Goal: Task Accomplishment & Management: Manage account settings

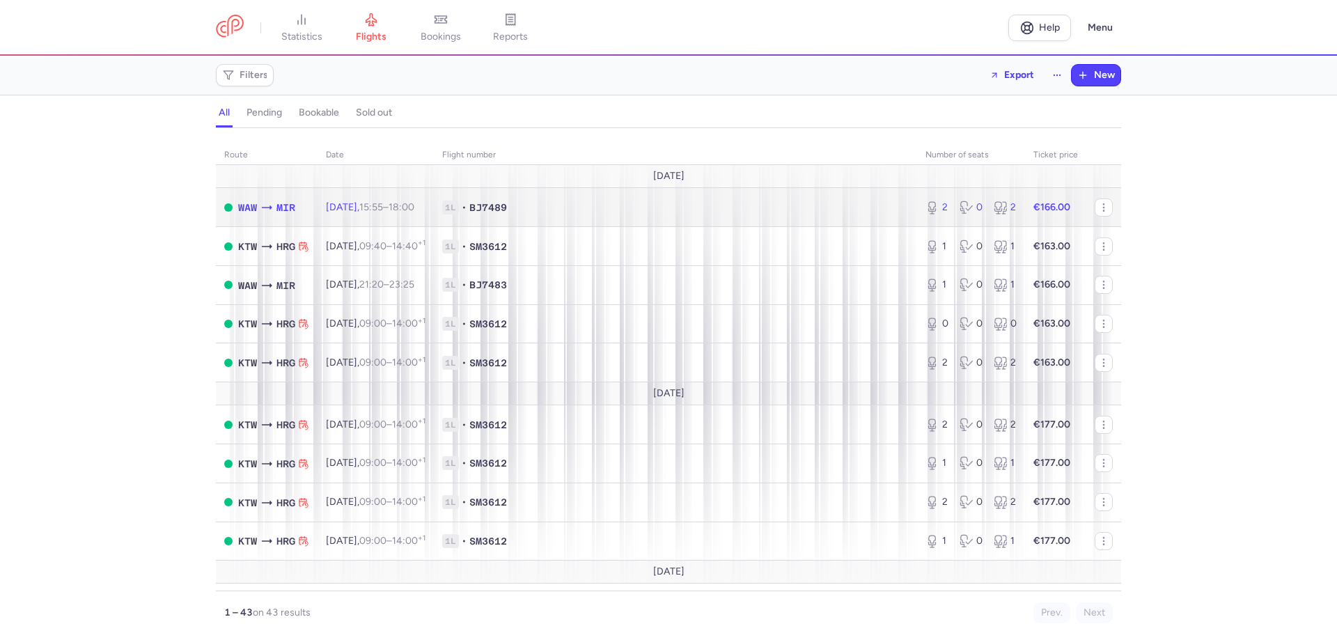
click at [823, 203] on span "1L • BJ7489" at bounding box center [675, 208] width 467 height 14
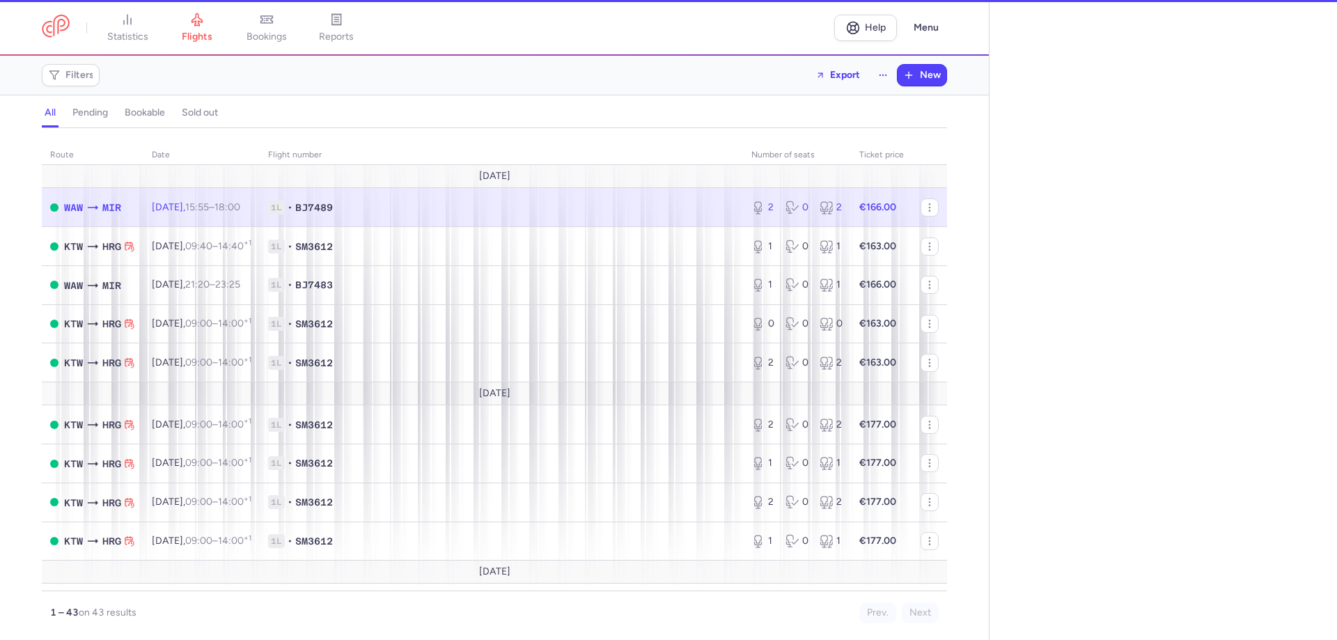
select select "hours"
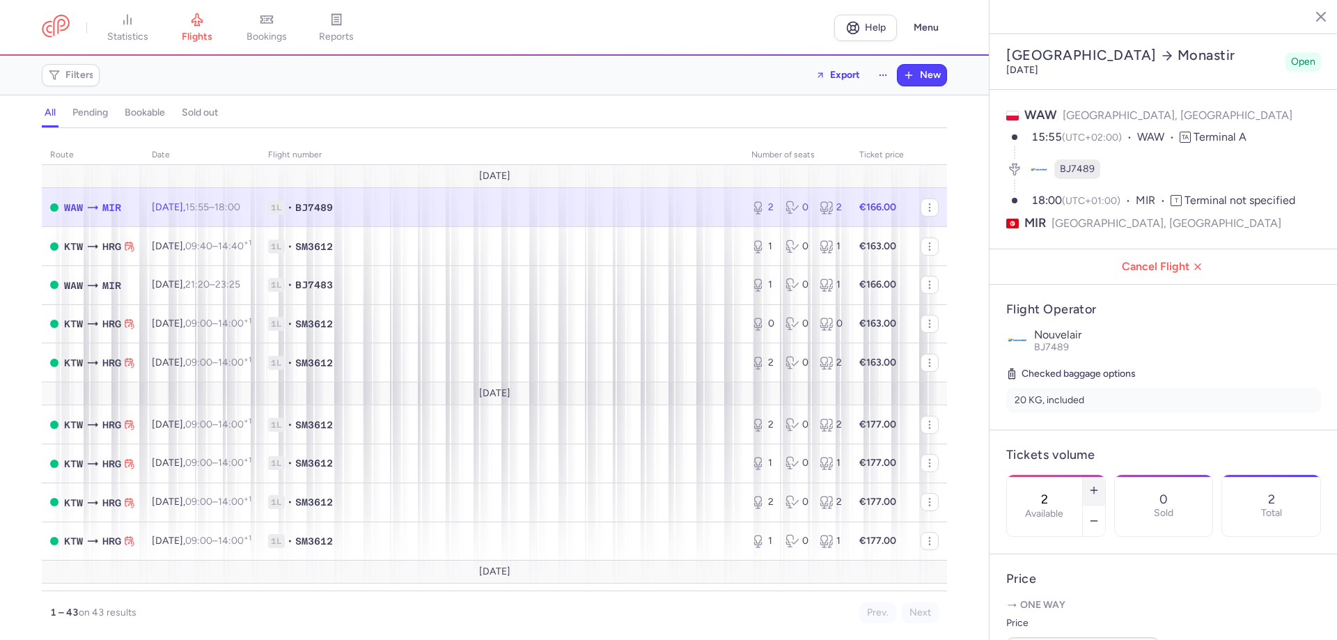
click at [1100, 485] on icon "button" at bounding box center [1094, 490] width 11 height 11
click at [1064, 600] on button "Save changes" at bounding box center [1053, 613] width 93 height 31
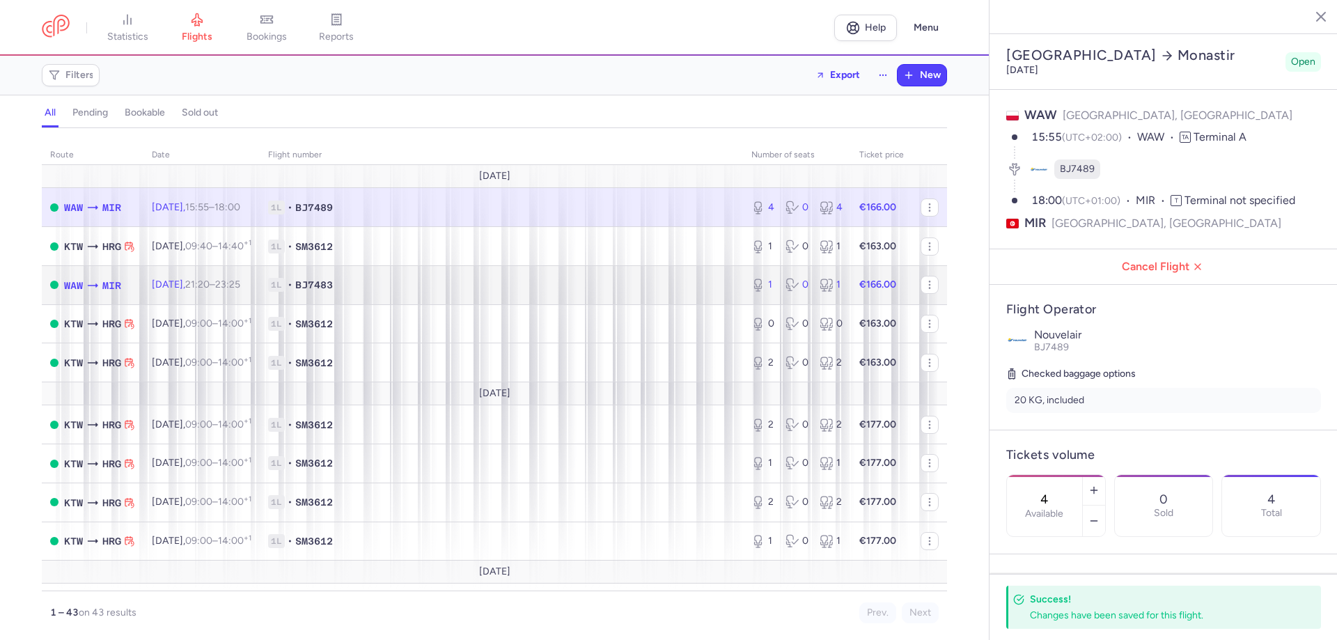
click at [260, 281] on td "Sun, 17 Aug, 21:20 – 23:25 +0" at bounding box center [202, 284] width 116 height 39
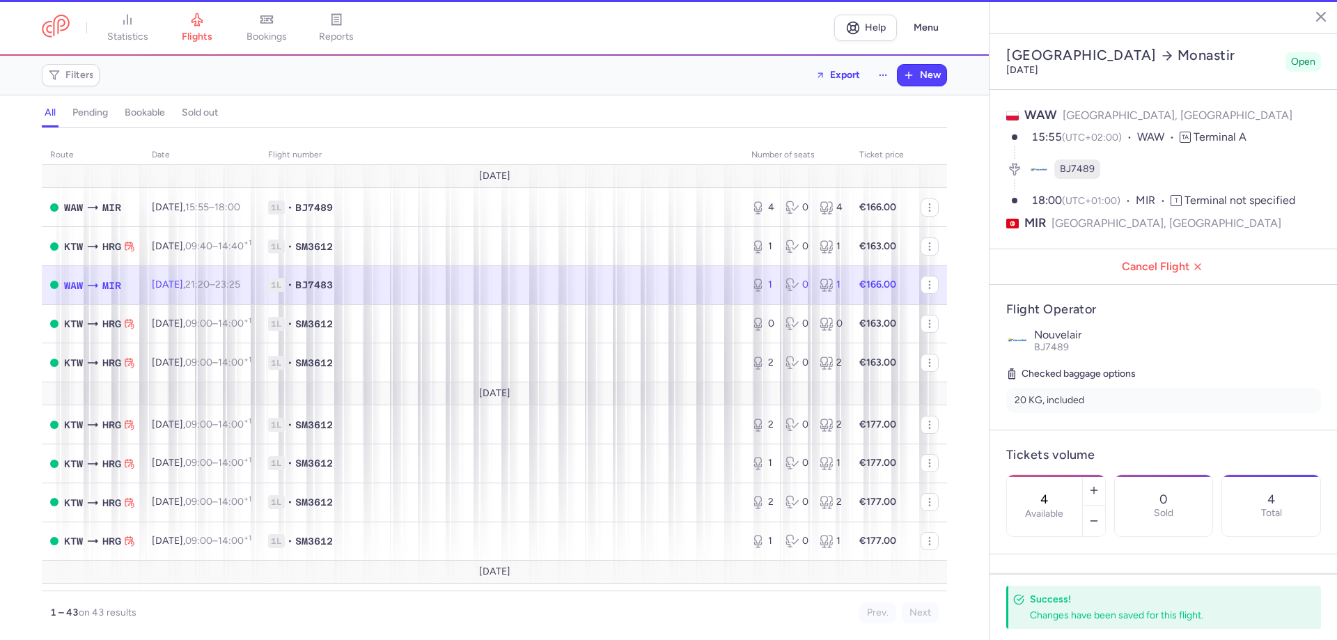
type input "1"
type input "76"
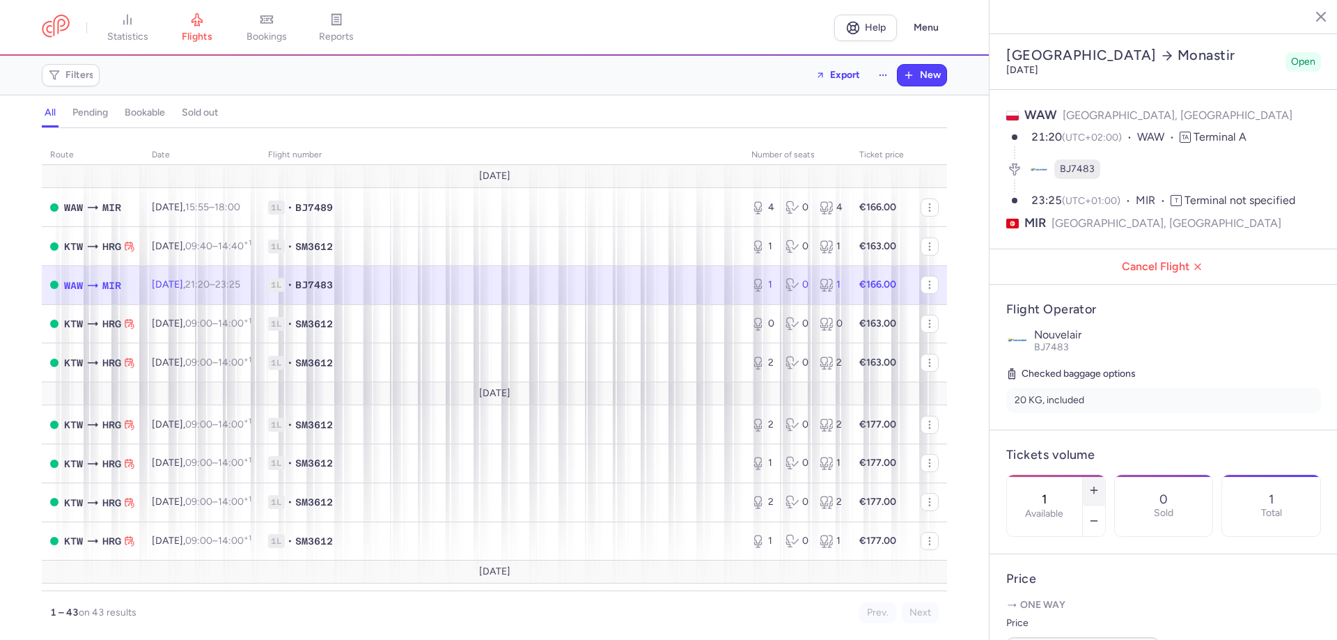
click at [1100, 485] on icon "button" at bounding box center [1094, 490] width 11 height 11
type input "3"
click at [1073, 619] on button "Save changes" at bounding box center [1053, 613] width 93 height 31
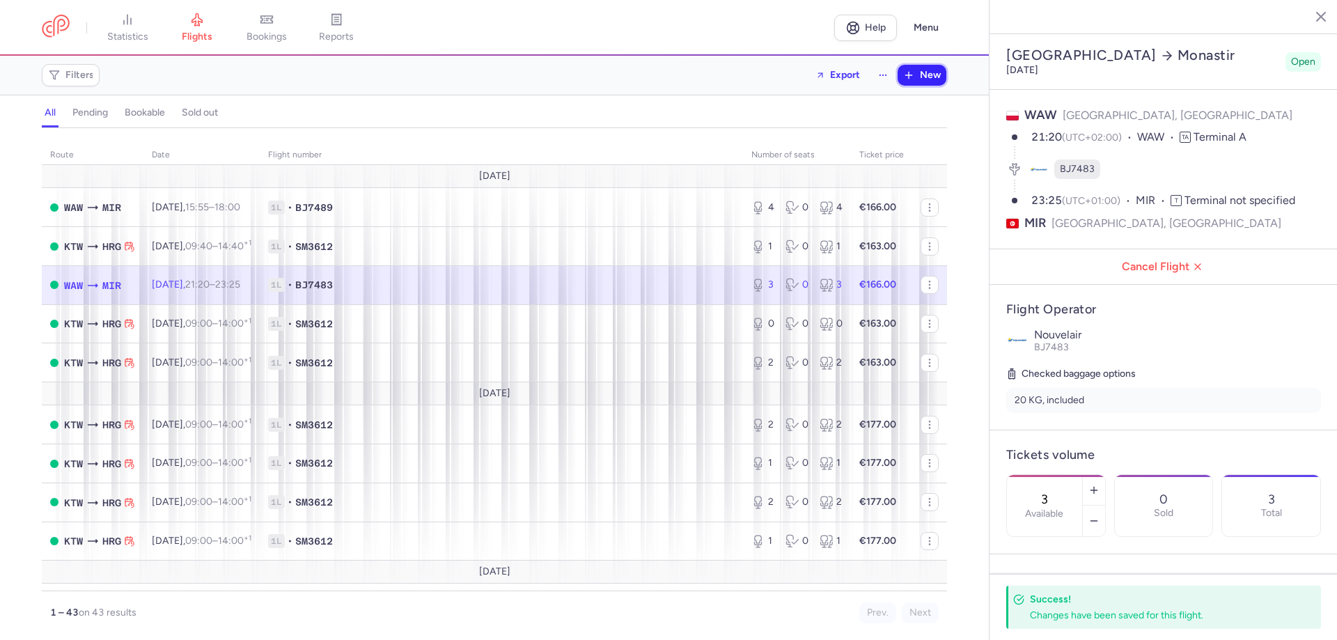
click at [925, 77] on span "New" at bounding box center [930, 75] width 21 height 11
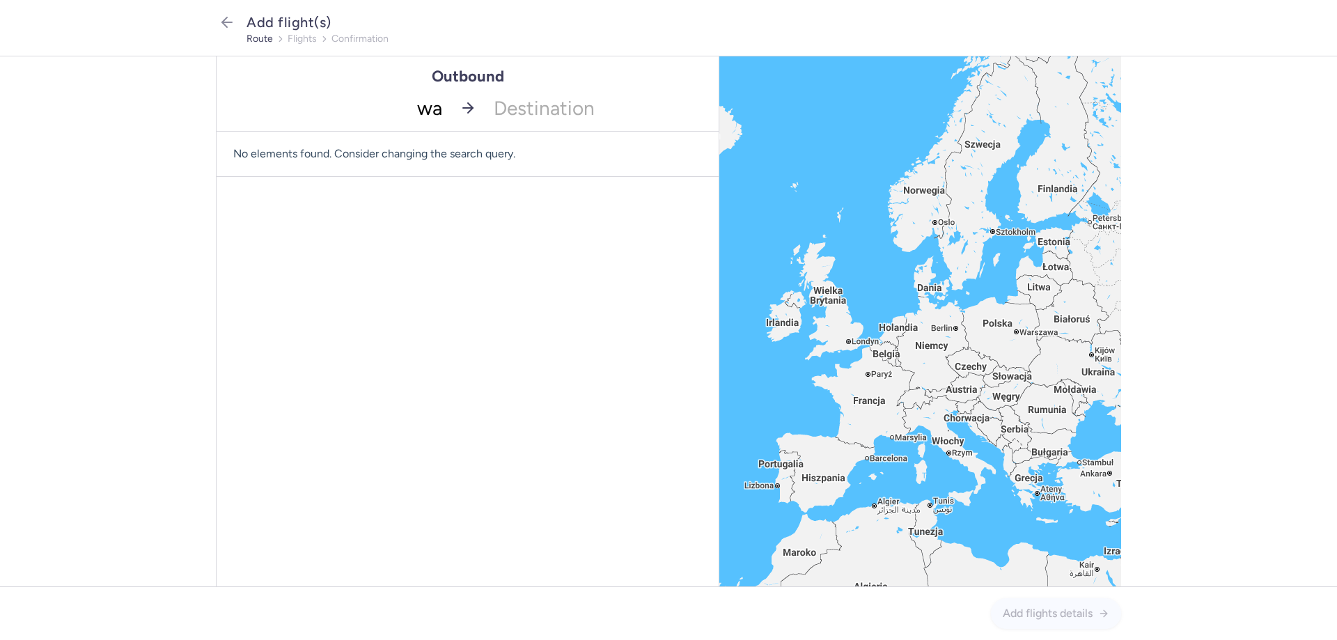
type input "waw"
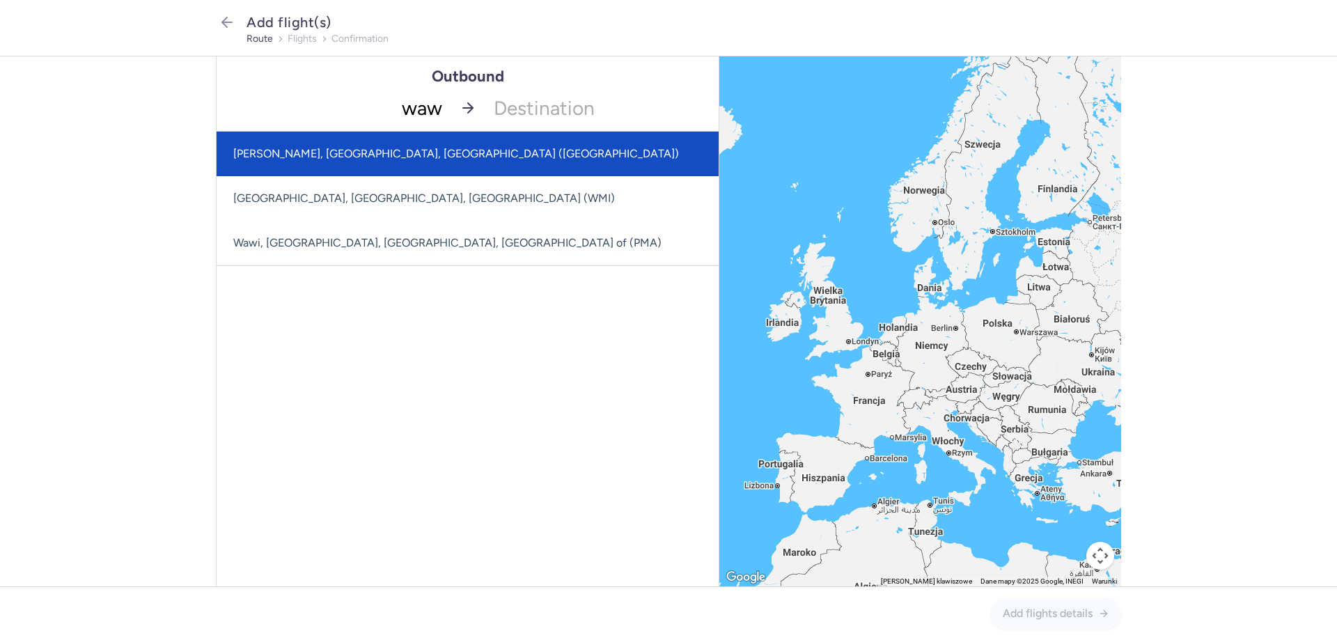
click at [471, 153] on span "Frederic Chopin, Warsaw, Poland (WAW)" at bounding box center [468, 154] width 502 height 45
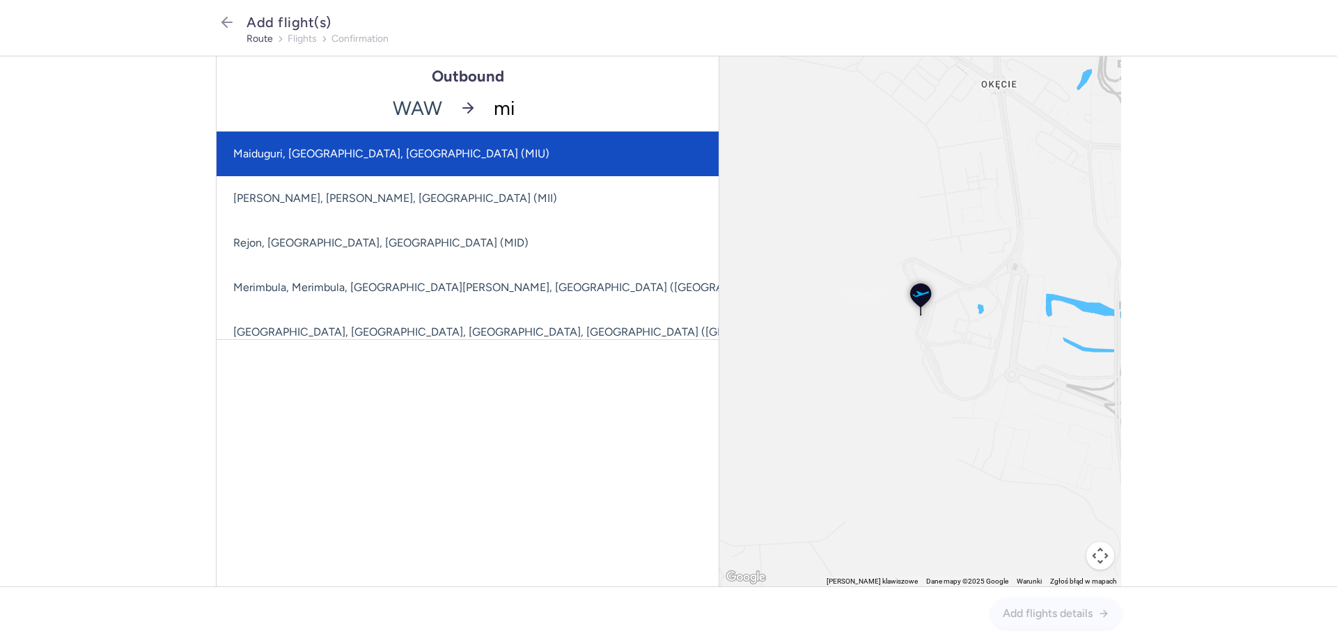
type input "mir"
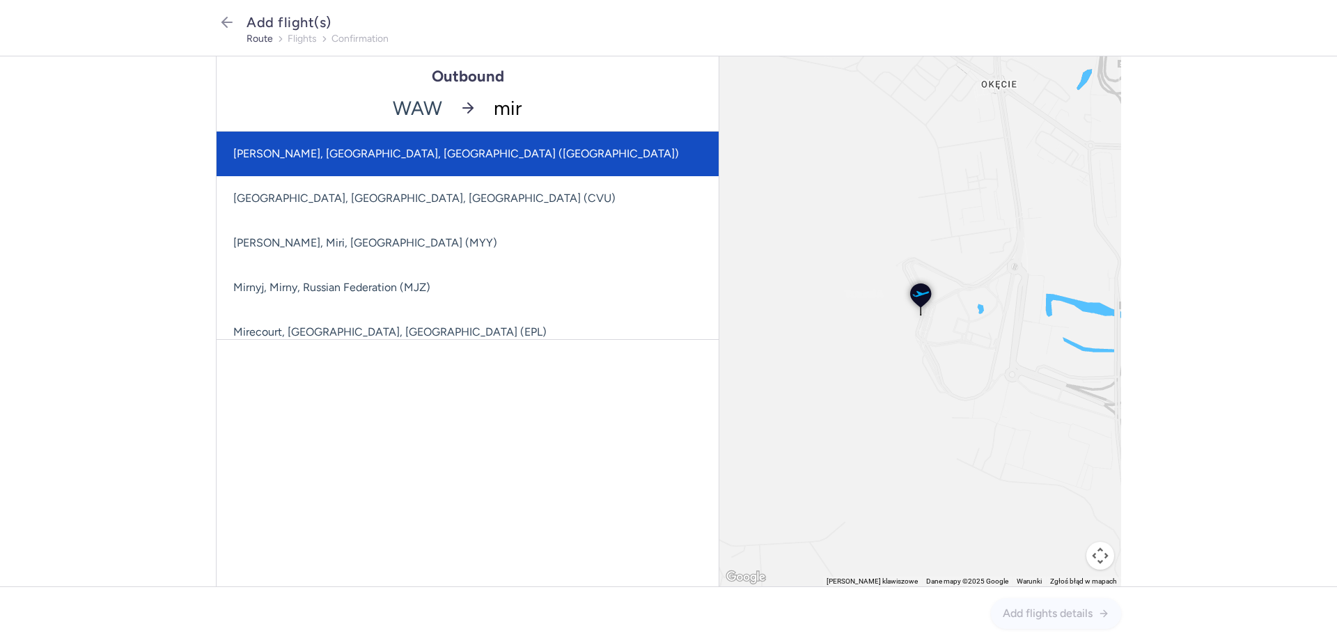
click at [481, 162] on span "Habib Bourguiba, Monastir, Tunisia (MIR)" at bounding box center [517, 154] width 600 height 45
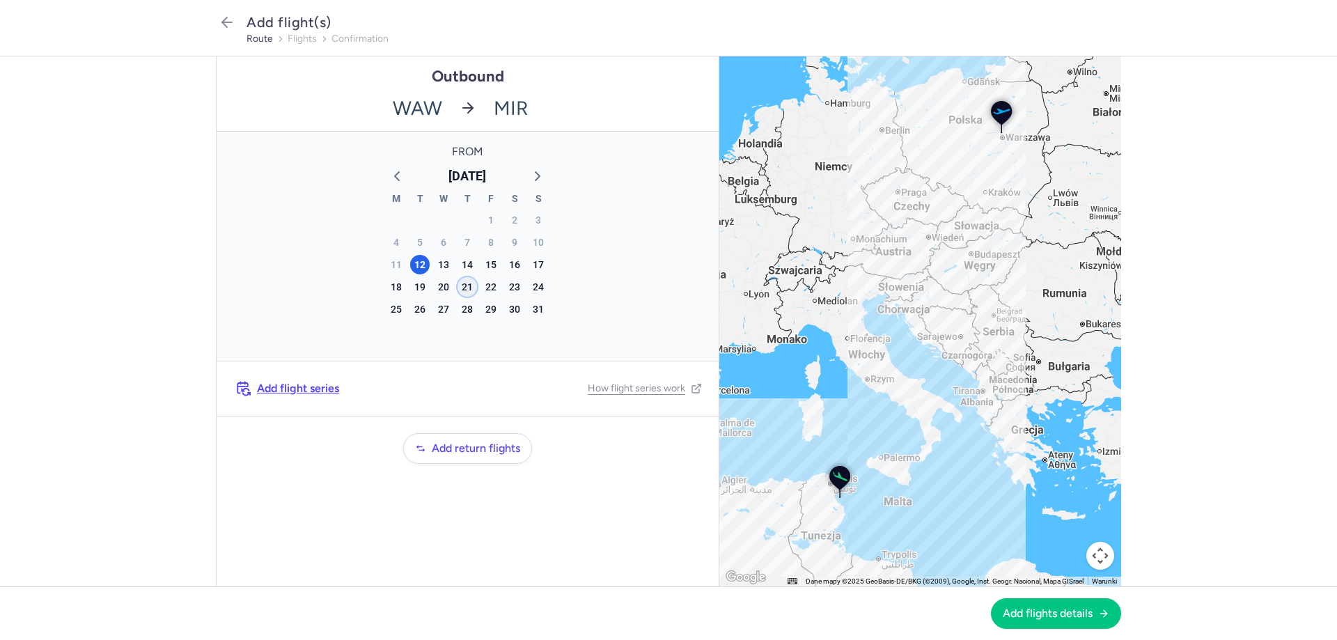
click at [470, 289] on div "21" at bounding box center [468, 287] width 20 height 20
click at [1050, 621] on button "Add flights details" at bounding box center [1056, 613] width 130 height 31
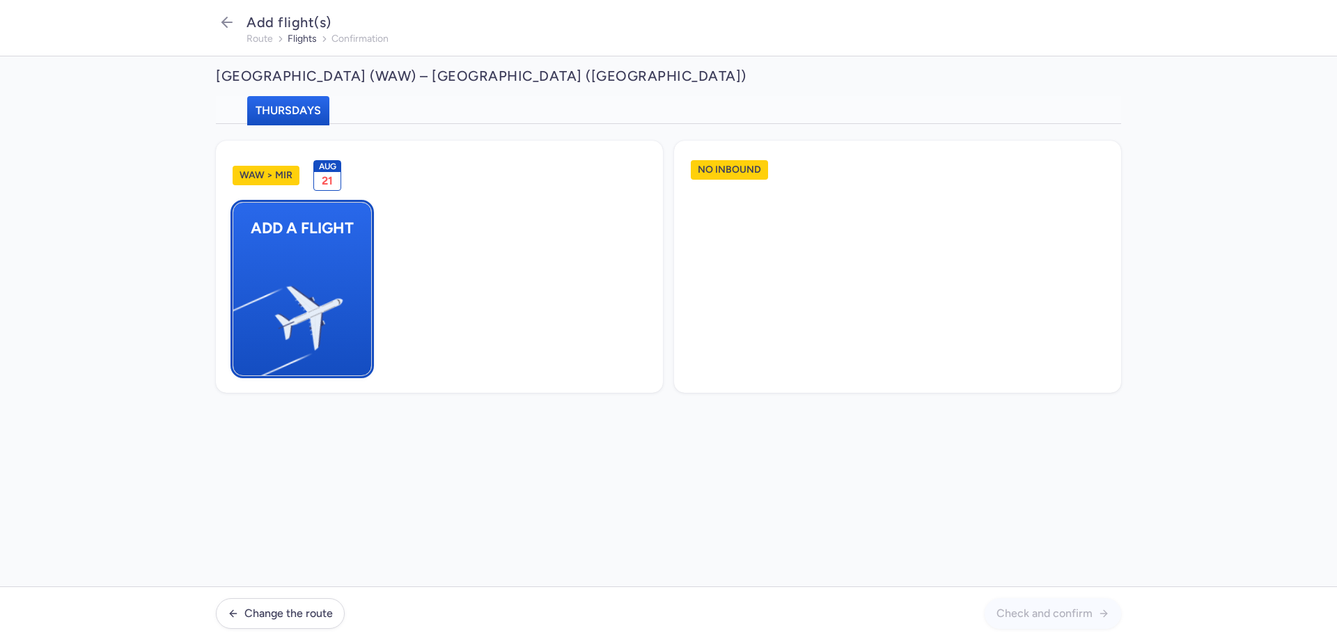
click at [261, 292] on img "button" at bounding box center [240, 312] width 235 height 216
select select "23"
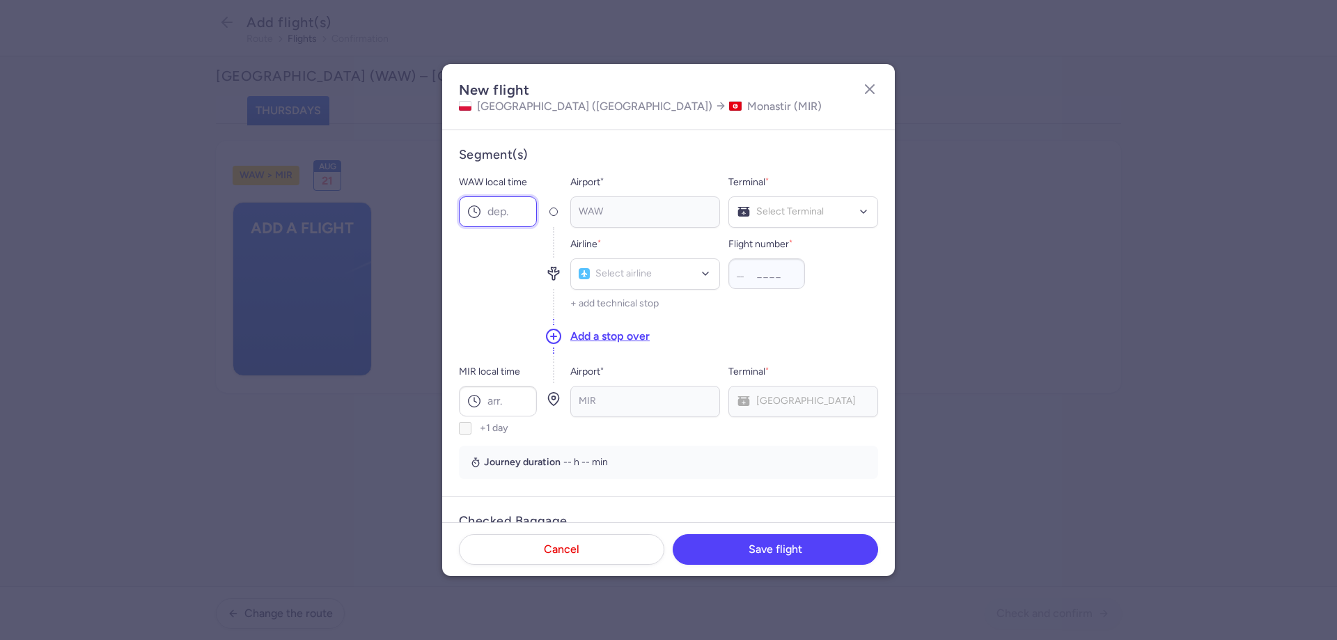
click at [479, 202] on input "WAW local time" at bounding box center [498, 211] width 78 height 31
type input "15:55"
drag, startPoint x: 776, startPoint y: 266, endPoint x: 662, endPoint y: 277, distance: 114.8
click at [775, 266] on span "Terminal A" at bounding box center [760, 269] width 45 height 12
type input "bj"
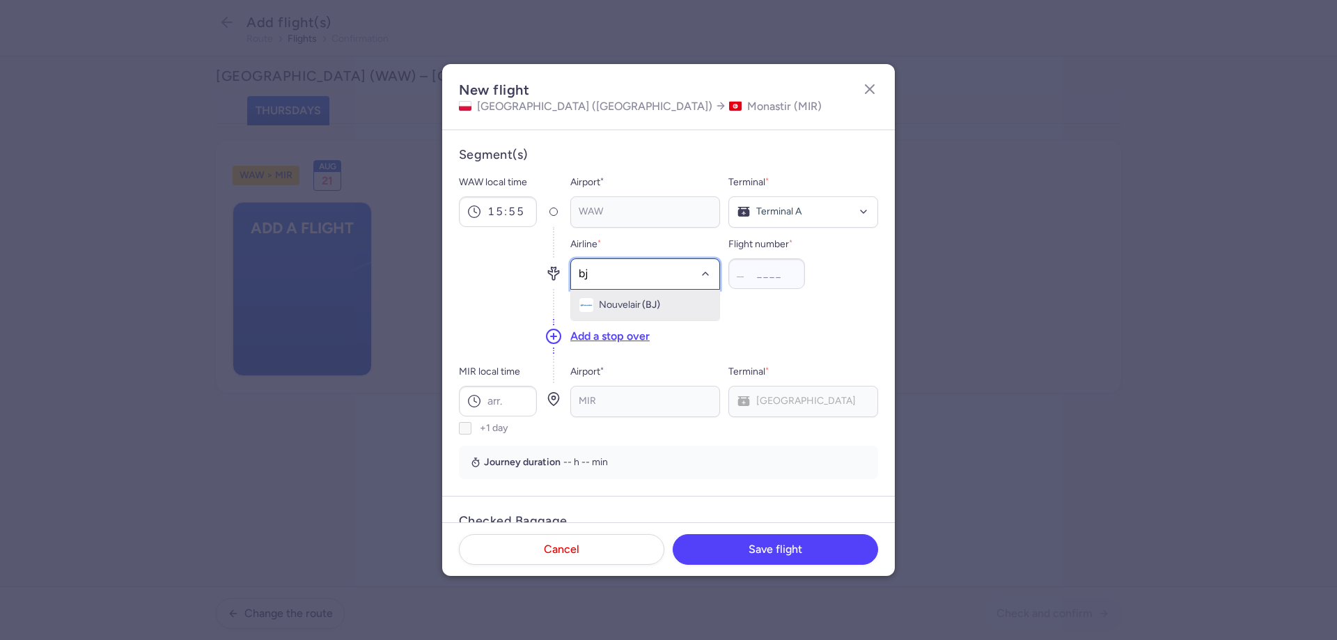
click at [639, 313] on span "Nouvelair (BJ)" at bounding box center [645, 305] width 148 height 31
type input "7489"
click at [499, 396] on input "MIR local time" at bounding box center [498, 401] width 78 height 31
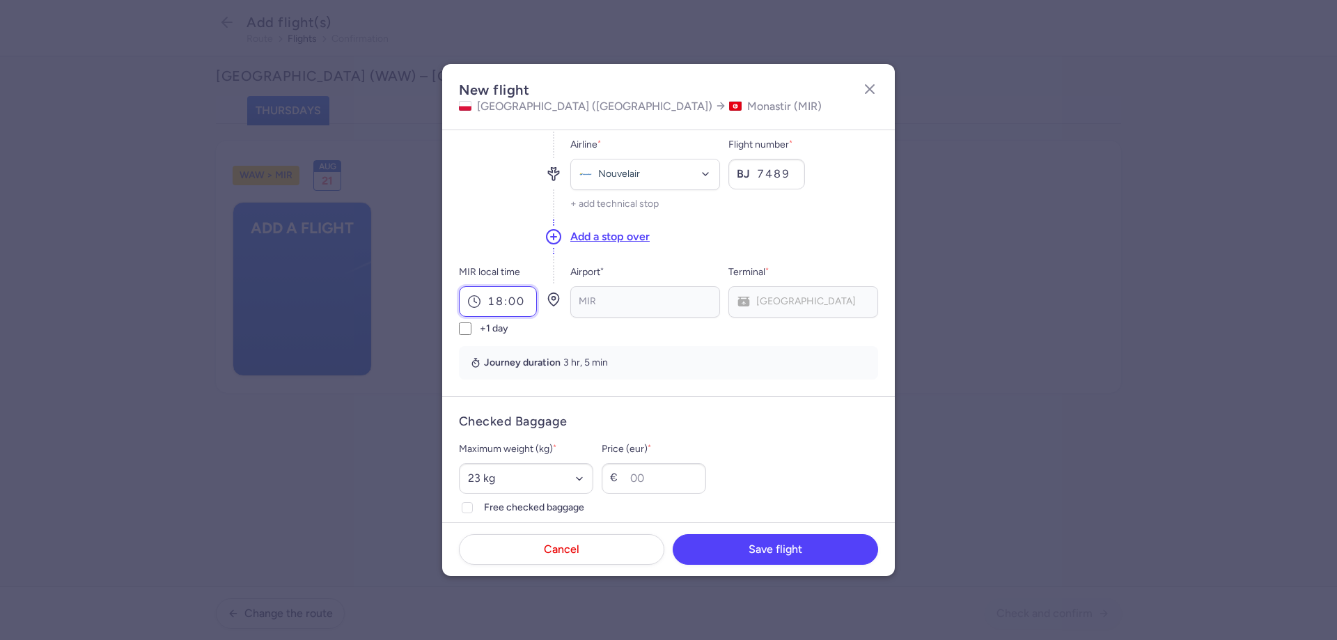
scroll to position [209, 0]
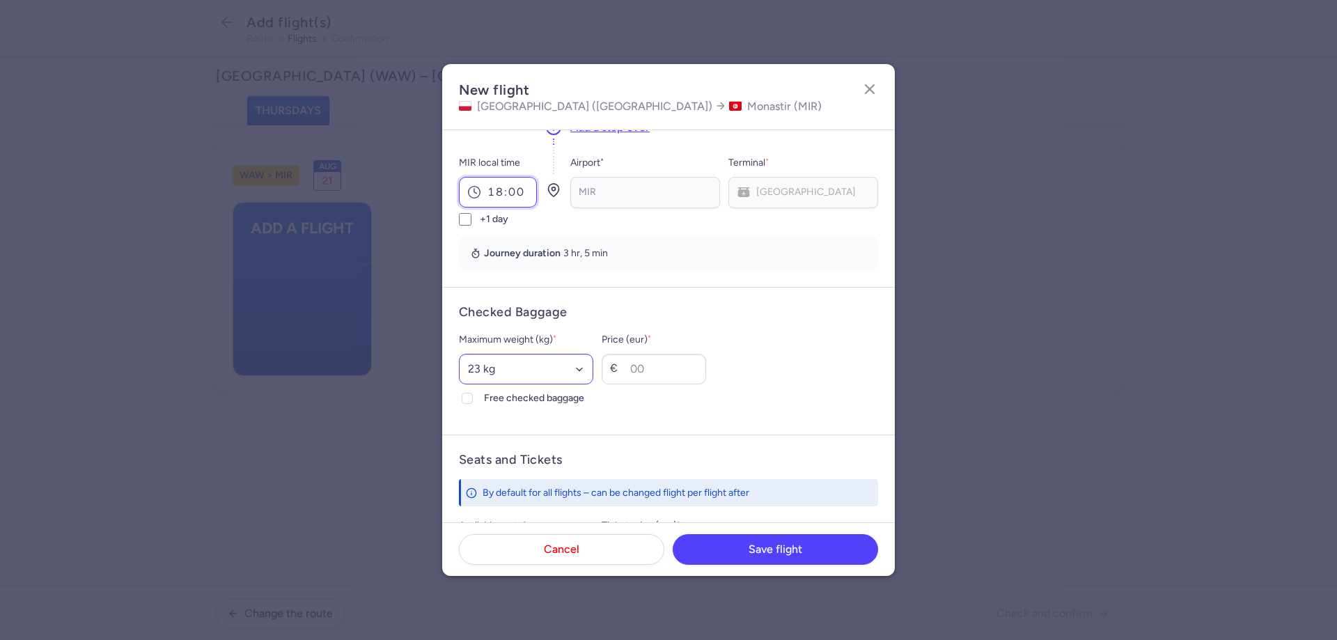
type input "18:00"
click at [515, 378] on select "Select an option 15 kg 16 kg 17 kg 18 kg 19 kg 20 kg 21 kg 22 kg 23 kg 24 kg 25…" at bounding box center [526, 369] width 134 height 31
select select "20"
click at [459, 354] on select "Select an option 15 kg 16 kg 17 kg 18 kg 19 kg 20 kg 21 kg 22 kg 23 kg 24 kg 25…" at bounding box center [526, 369] width 134 height 31
click at [543, 405] on span "Free checked baggage" at bounding box center [538, 398] width 109 height 17
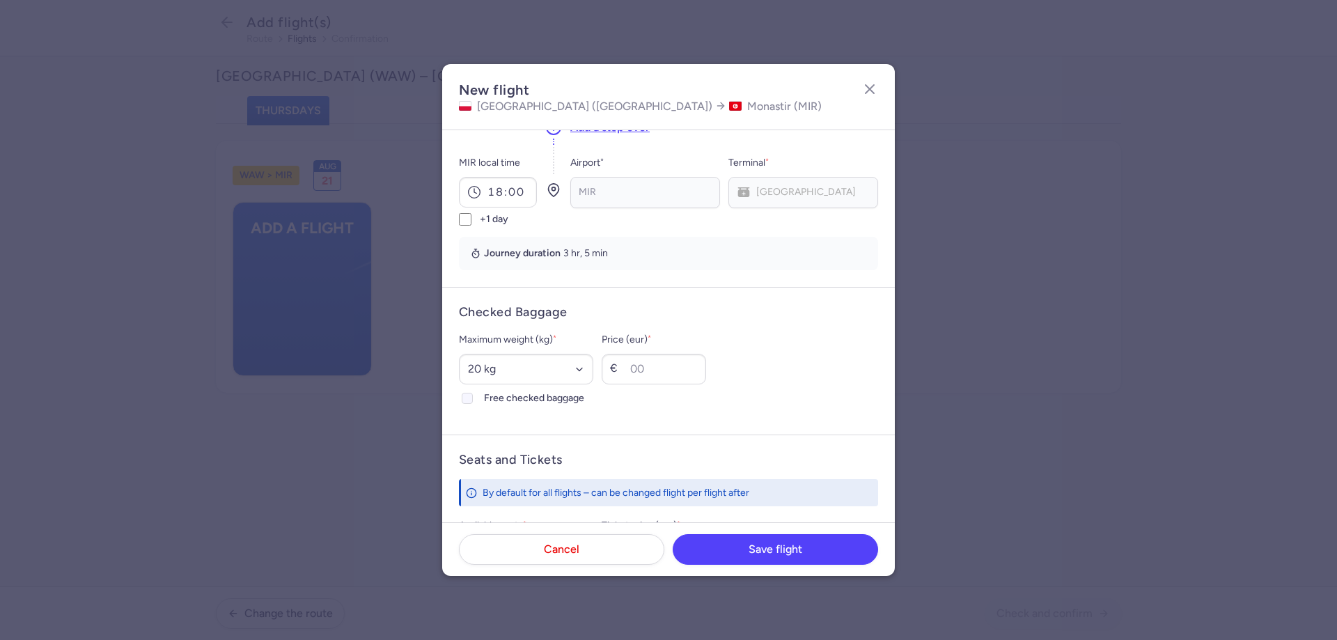
click at [473, 404] on input "Free checked baggage" at bounding box center [467, 398] width 11 height 11
checkbox input "true"
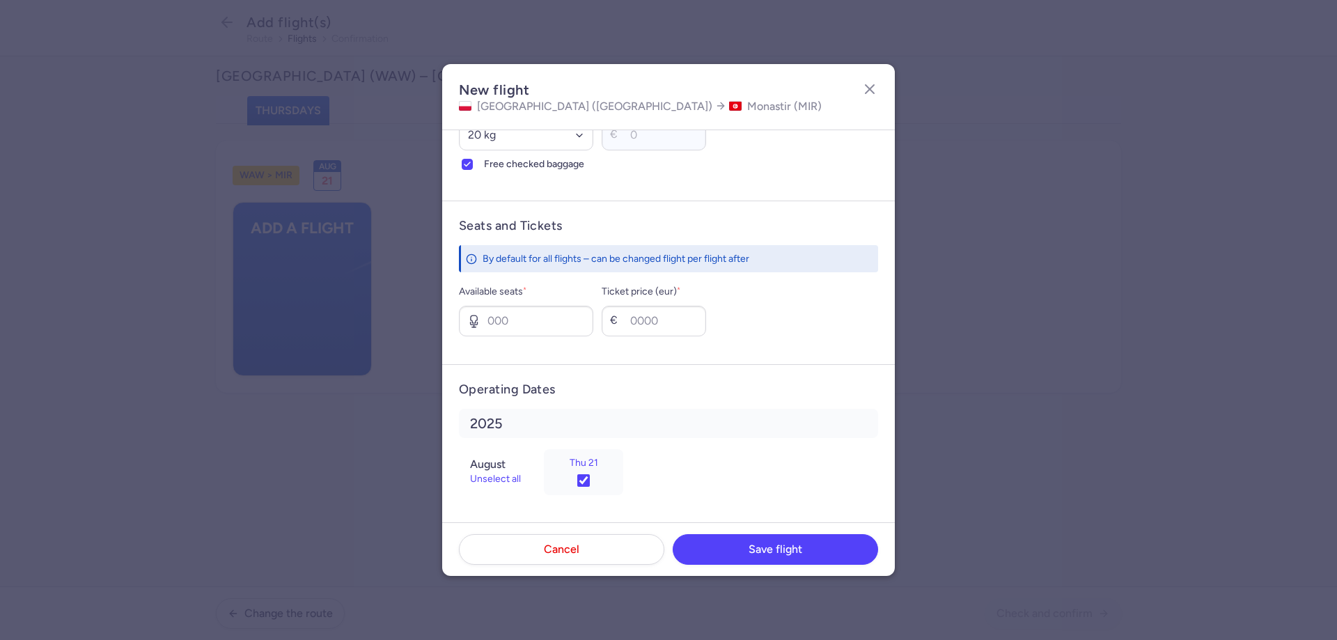
scroll to position [444, 0]
click at [541, 306] on input "Available seats *" at bounding box center [526, 320] width 134 height 31
type input "2"
click at [675, 323] on input "Ticket price (eur) *" at bounding box center [654, 320] width 104 height 31
type input "166"
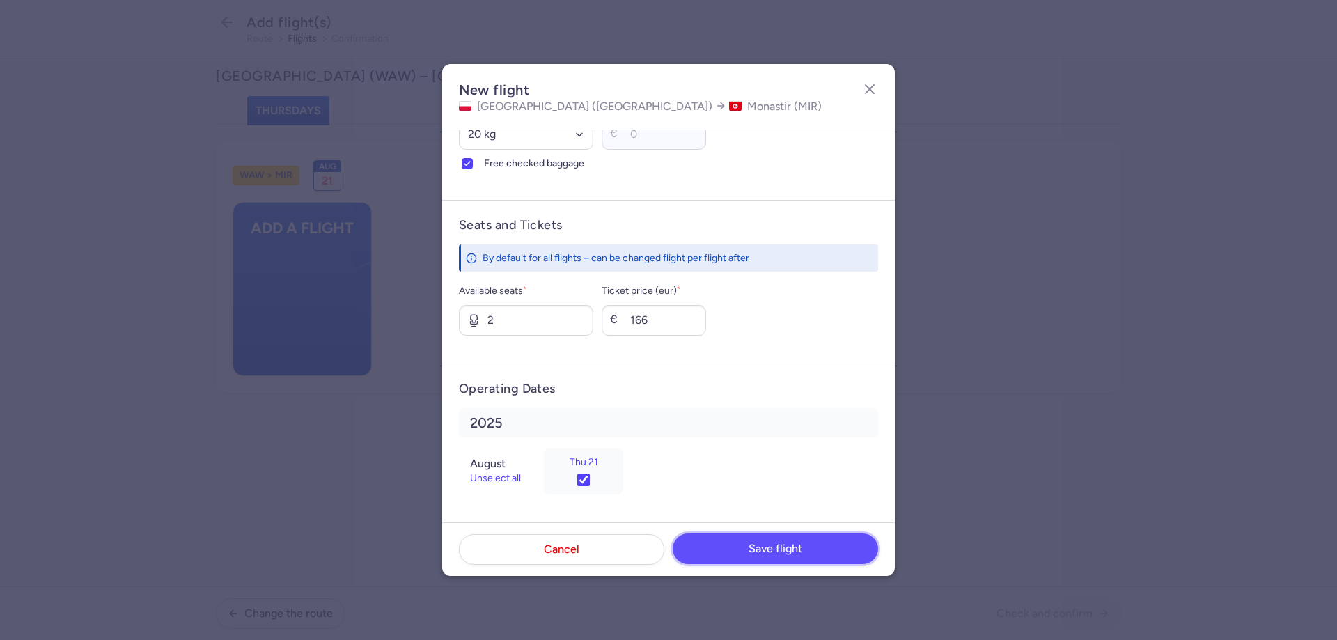
click at [792, 556] on button "Save flight" at bounding box center [775, 549] width 205 height 31
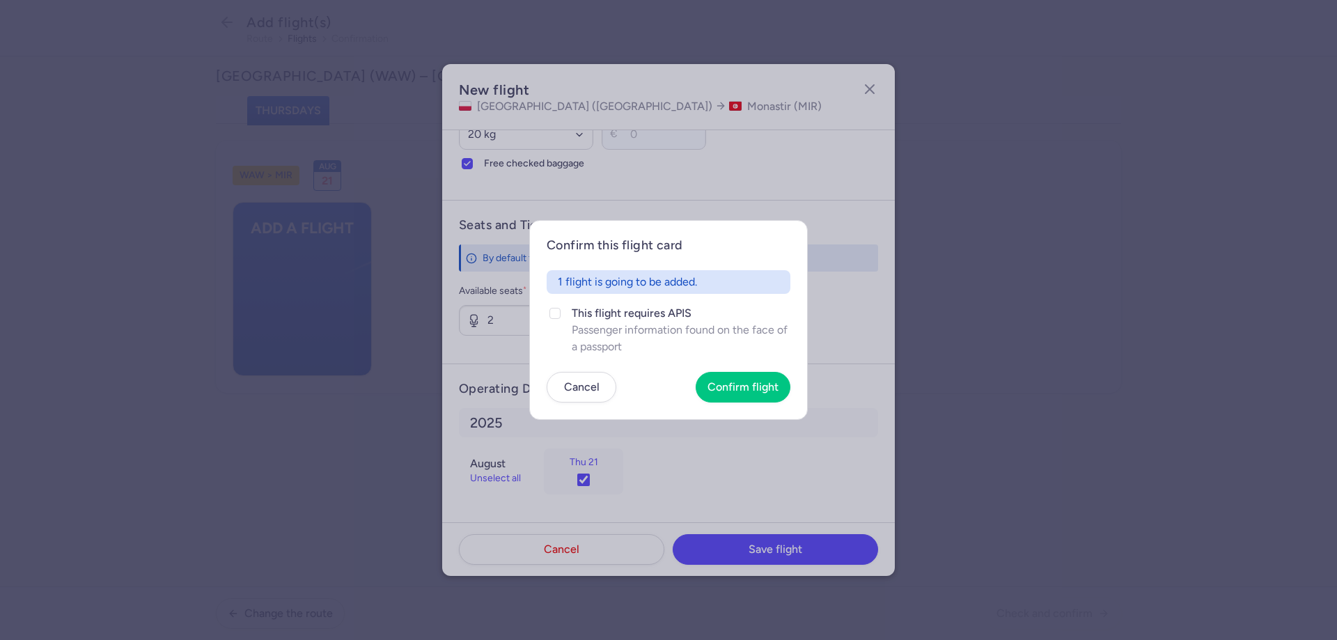
click at [731, 369] on article "Confirm this flight card 1 flight is going to be added. This flight requires AP…" at bounding box center [668, 320] width 279 height 200
click at [729, 384] on span "Confirm flight" at bounding box center [743, 386] width 71 height 13
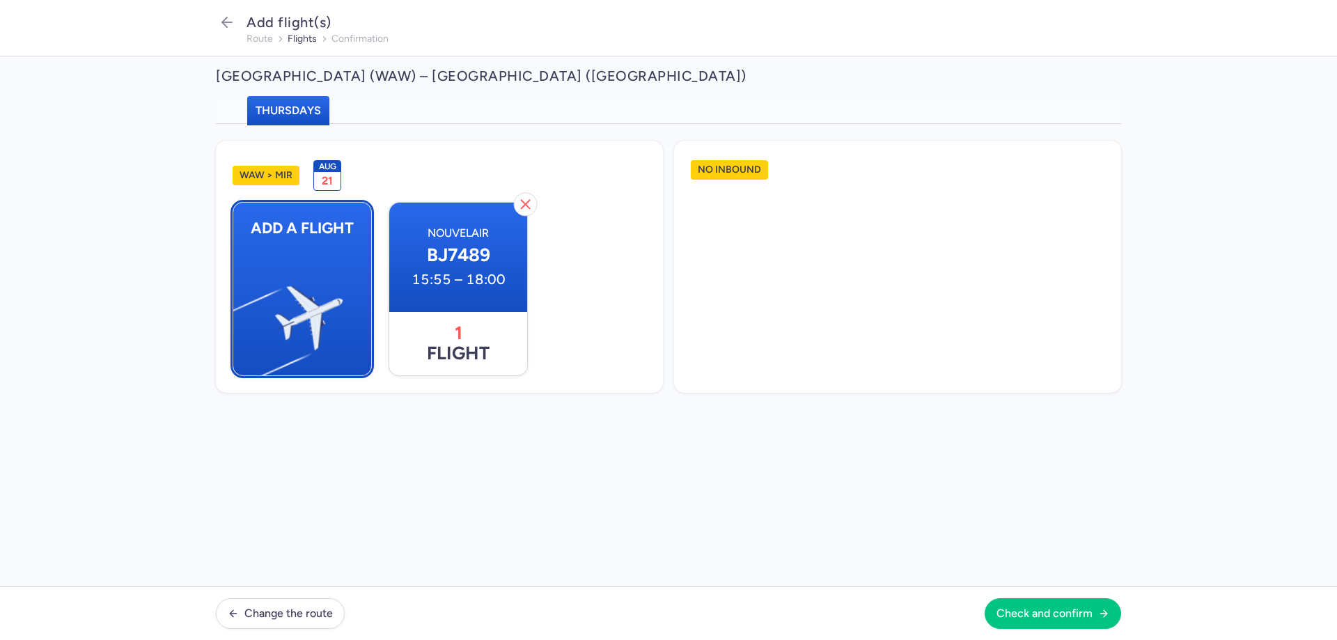
click at [325, 279] on img "button" at bounding box center [240, 312] width 235 height 216
select select "23"
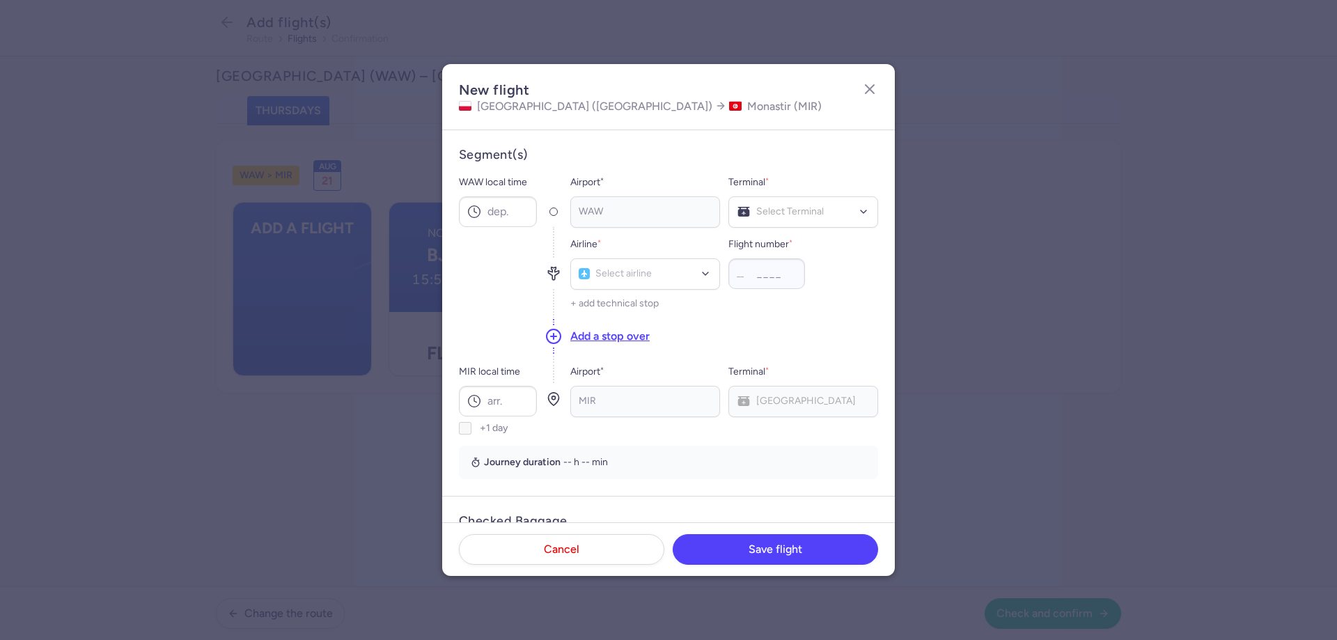
click at [872, 86] on icon "button" at bounding box center [870, 89] width 17 height 17
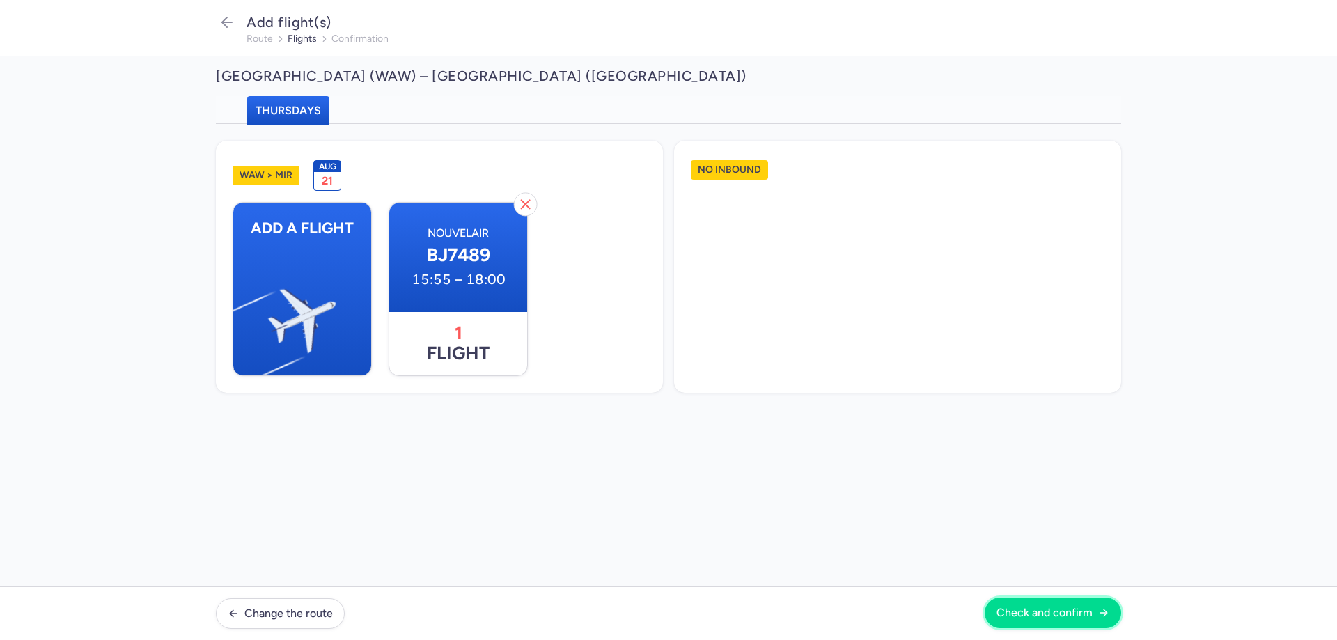
click at [1041, 604] on button "Check and confirm" at bounding box center [1053, 613] width 137 height 31
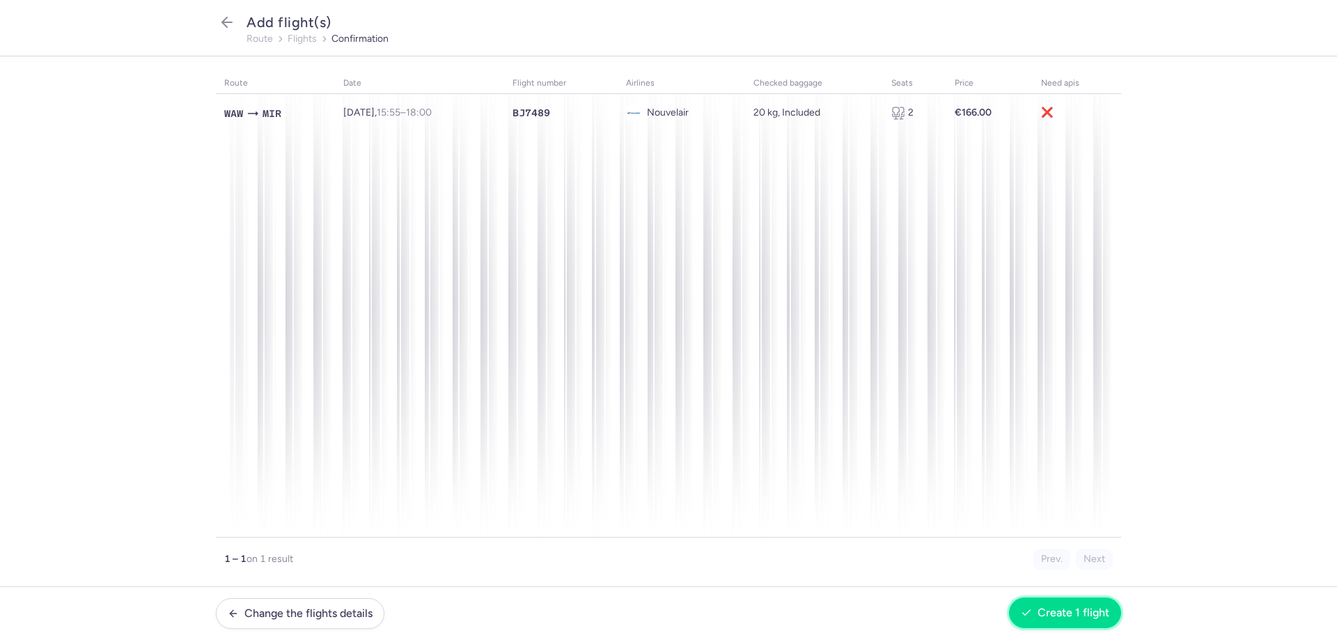
click at [1084, 621] on button "Create 1 flight" at bounding box center [1065, 613] width 112 height 31
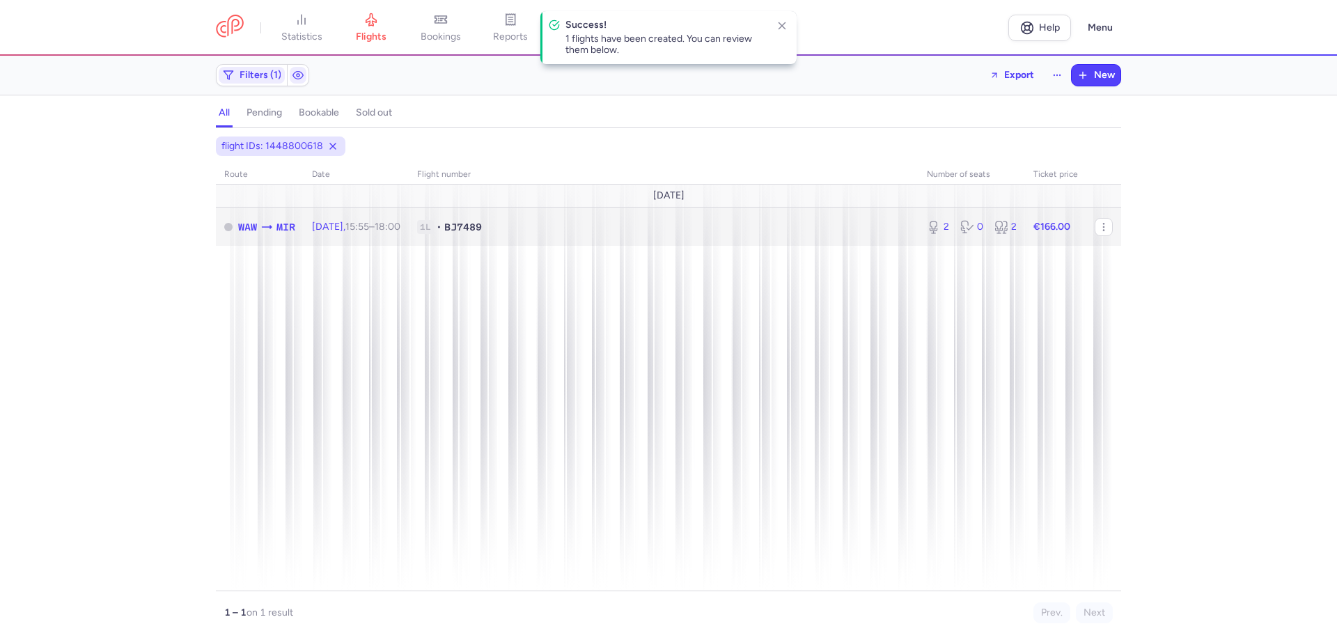
click at [1025, 234] on td "1L • BJ7489" at bounding box center [1055, 227] width 61 height 38
select select "hours"
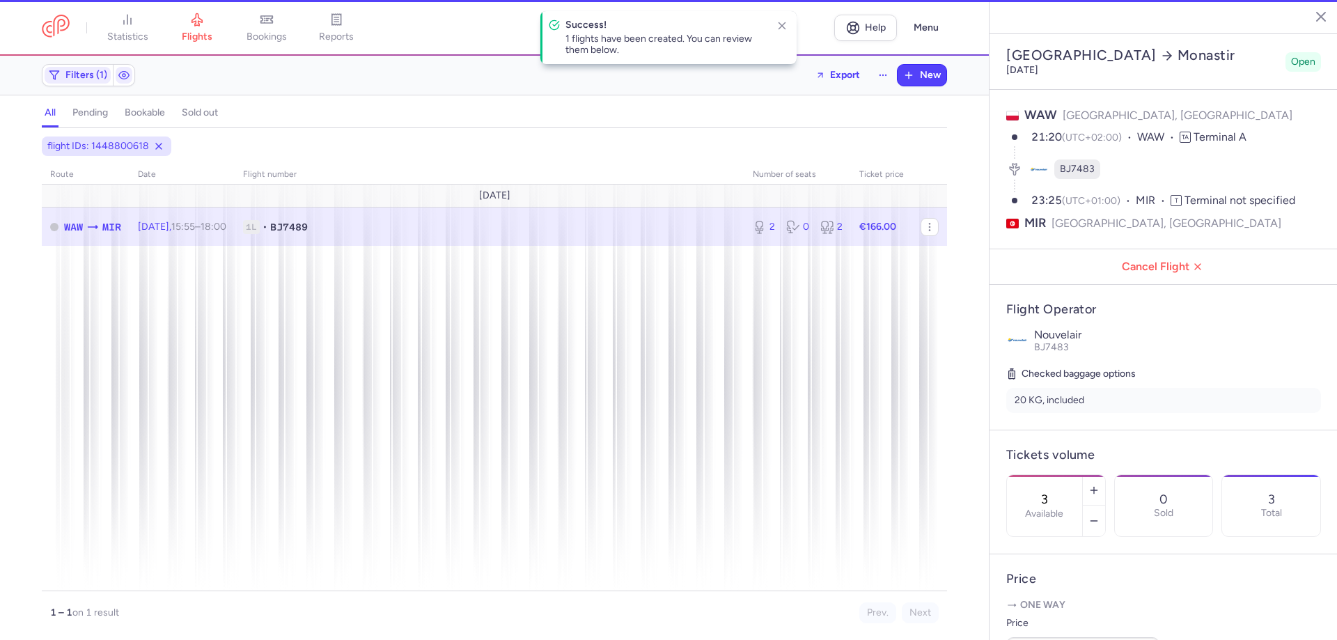
type input "2"
type input "1"
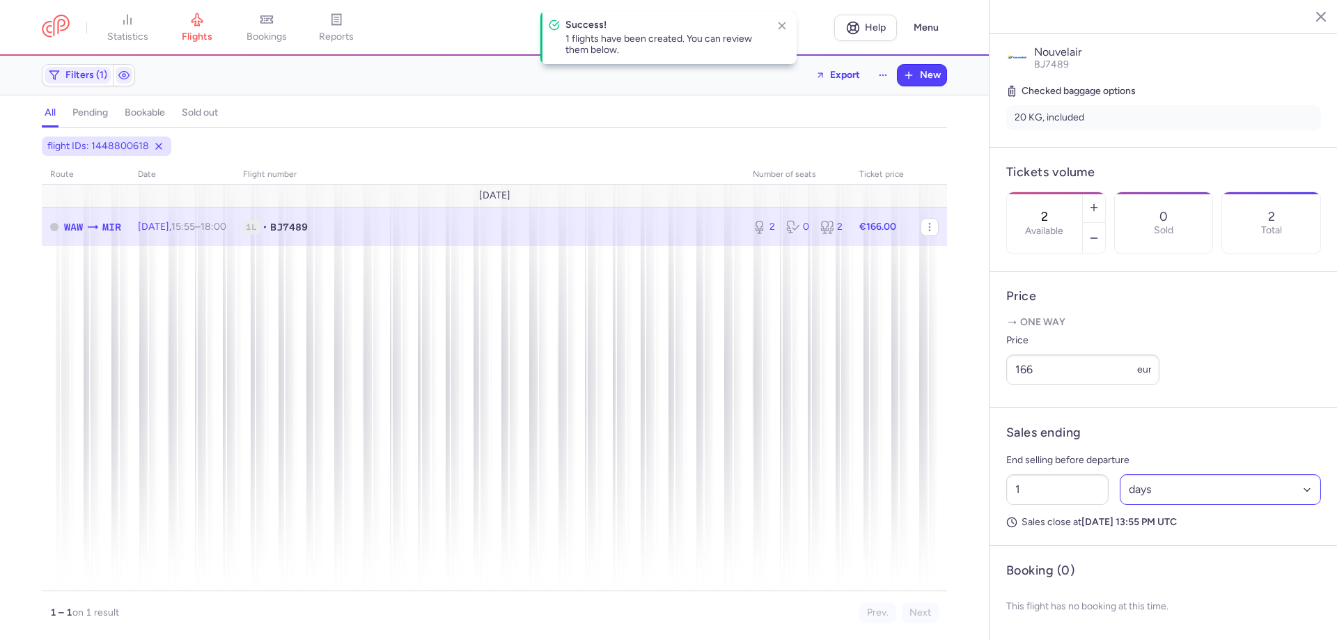
scroll to position [320, 0]
click at [1165, 475] on select "Select an option hours days" at bounding box center [1221, 489] width 202 height 31
drag, startPoint x: 1158, startPoint y: 490, endPoint x: 1158, endPoint y: 503, distance: 13.2
click at [1158, 490] on select "Select an option hours days" at bounding box center [1221, 489] width 202 height 31
select select "hours"
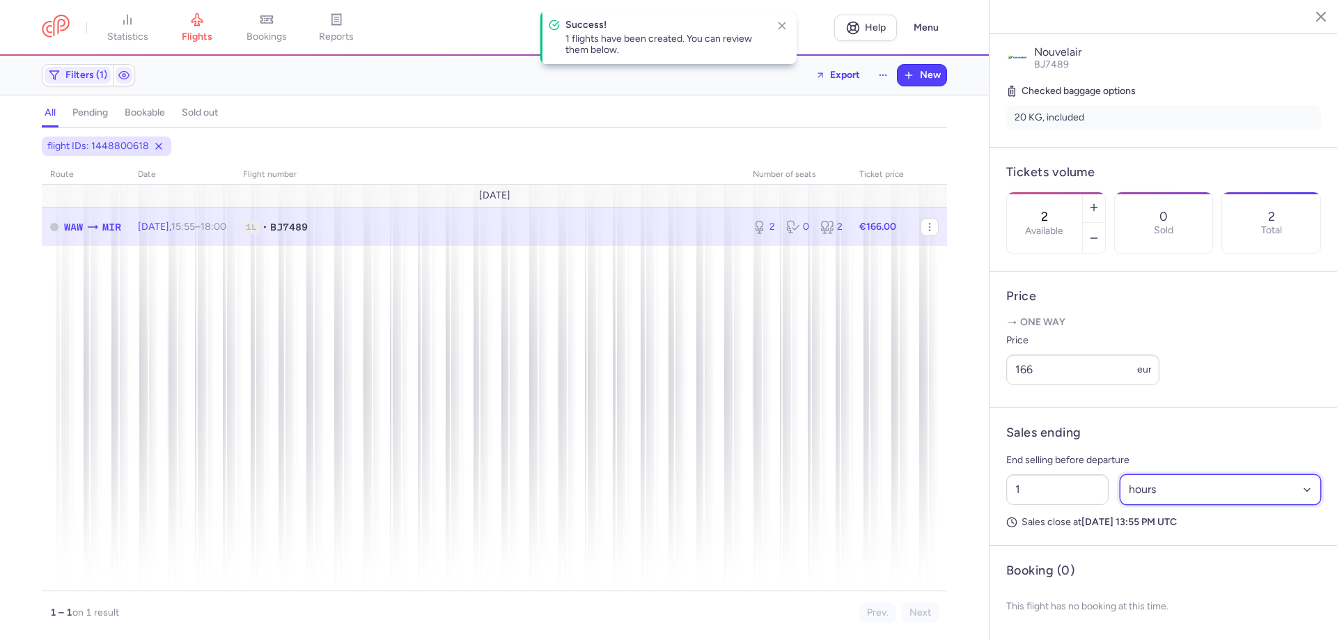
click at [1120, 474] on select "Select an option hours days" at bounding box center [1221, 489] width 202 height 31
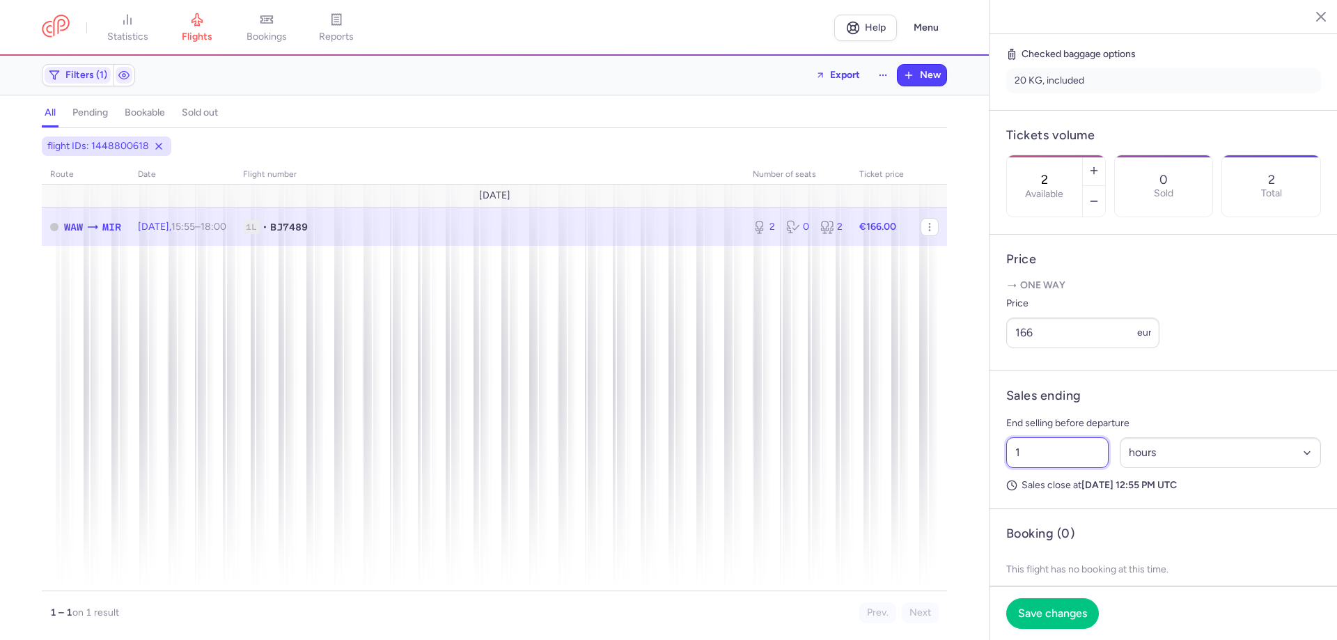
drag, startPoint x: 1044, startPoint y: 490, endPoint x: 983, endPoint y: 495, distance: 60.8
click at [983, 495] on div "statistics flights bookings reports Help Menu Filters (1) Export New all pendin…" at bounding box center [668, 320] width 1337 height 640
type input "5"
click at [1072, 607] on span "Save changes" at bounding box center [1052, 613] width 69 height 13
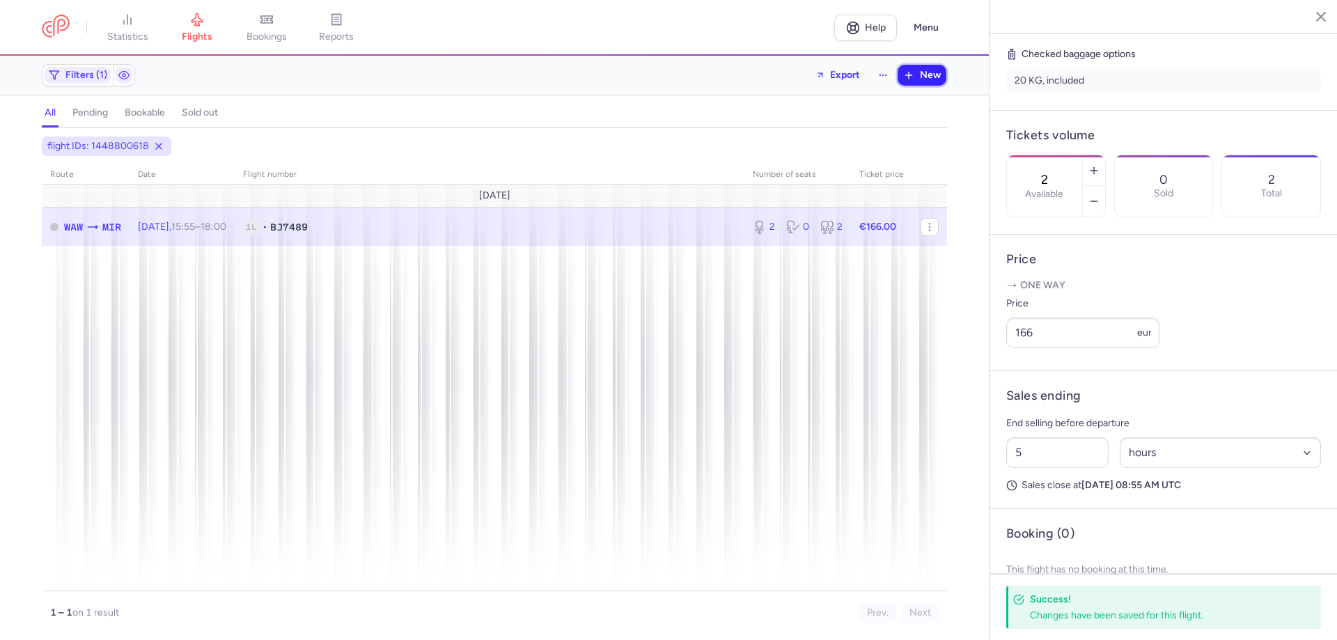
click at [915, 79] on button "New" at bounding box center [922, 75] width 49 height 21
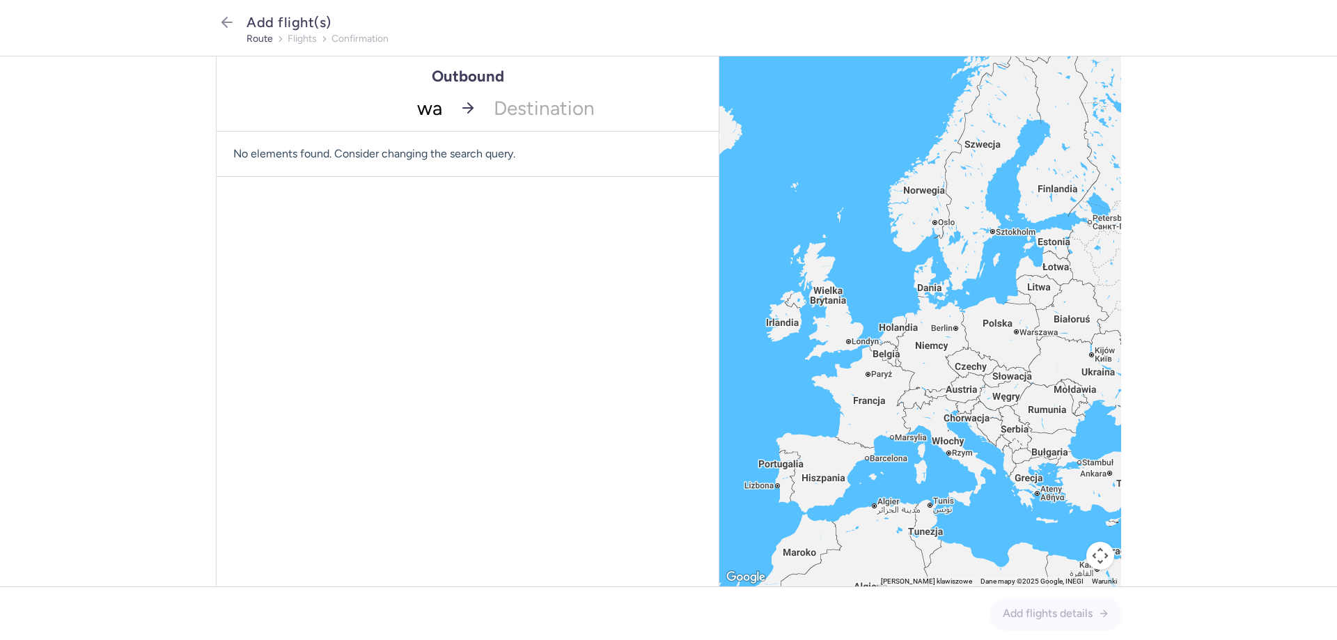
type input "waw"
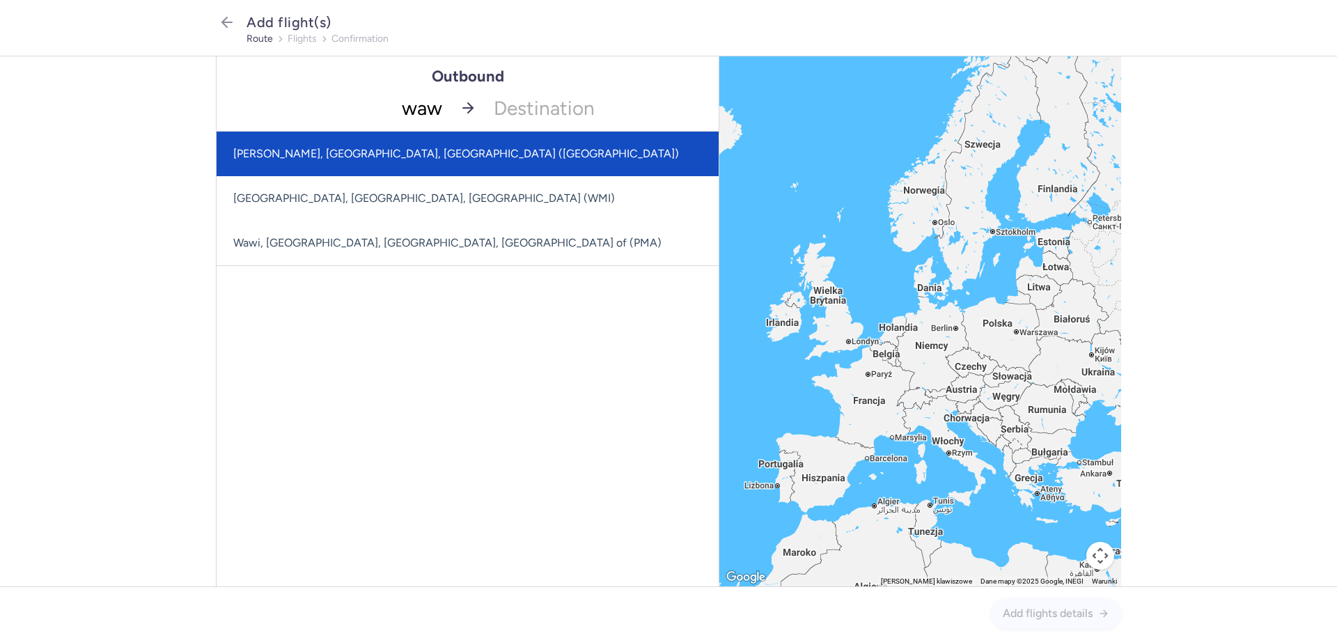
click at [437, 152] on span "Frederic Chopin, Warsaw, Poland (WAW)" at bounding box center [468, 154] width 502 height 45
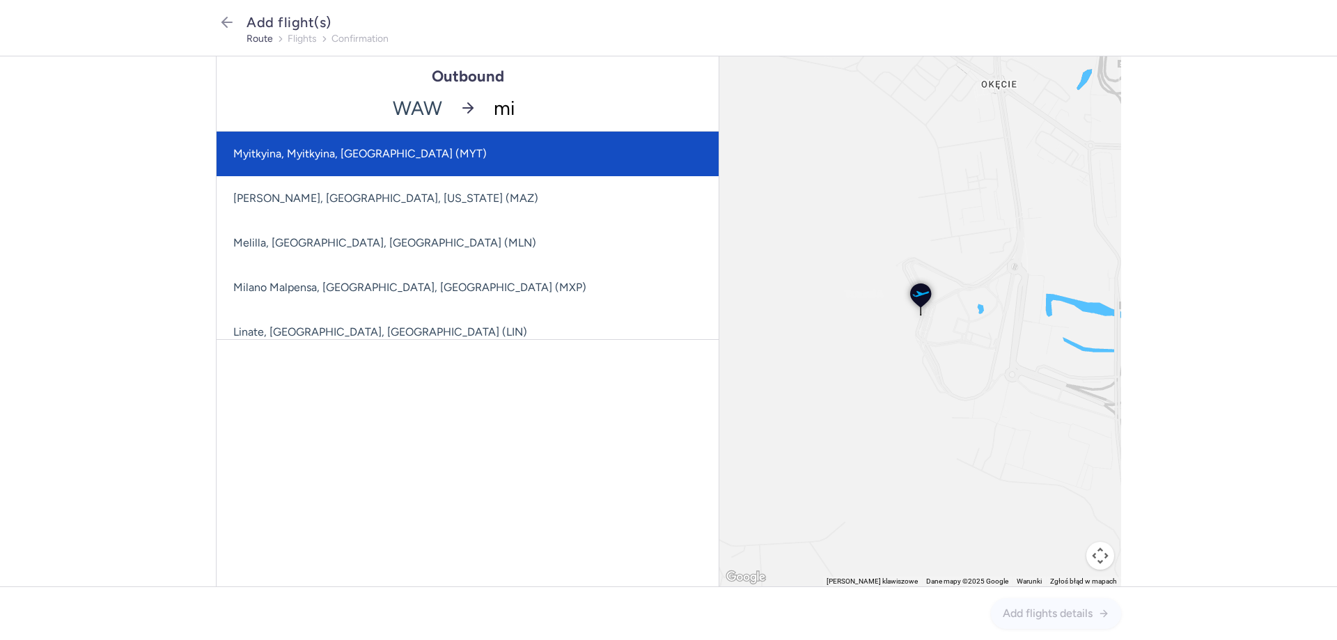
type input "mir"
click at [467, 171] on span "Habib Bourguiba, Monastir, Tunisia (MIR)" at bounding box center [517, 154] width 600 height 45
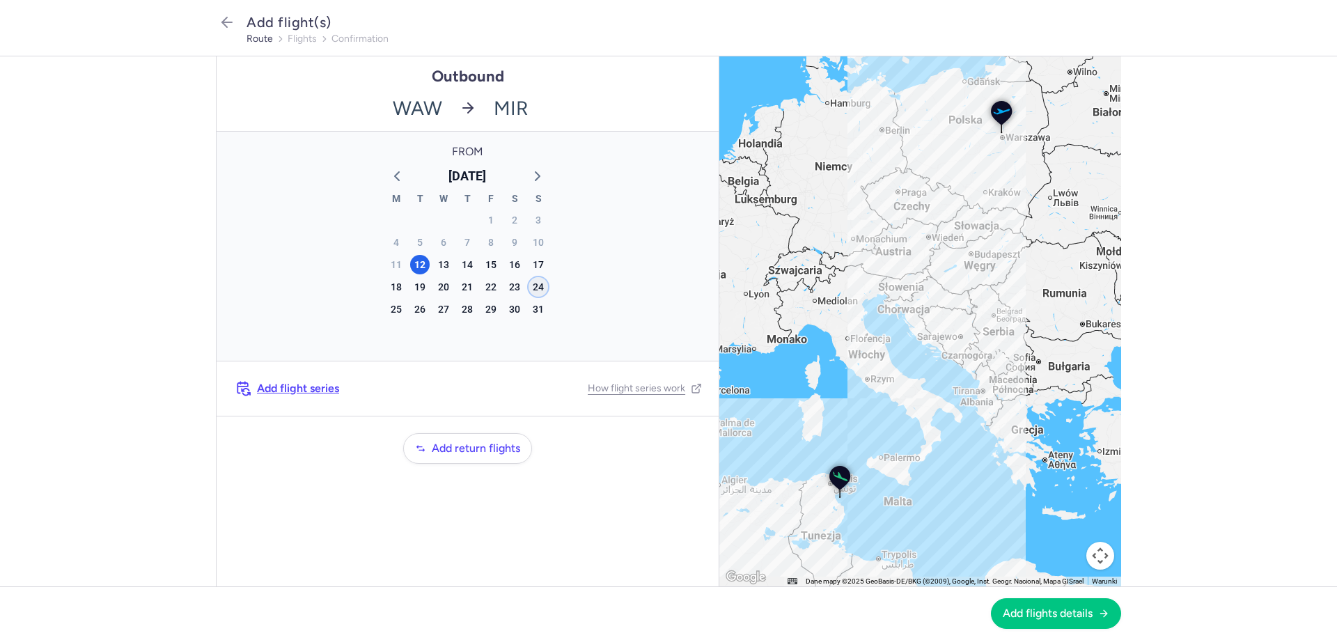
click at [539, 282] on div "24" at bounding box center [539, 287] width 20 height 20
click at [1048, 614] on span "Add flights details" at bounding box center [1048, 613] width 90 height 13
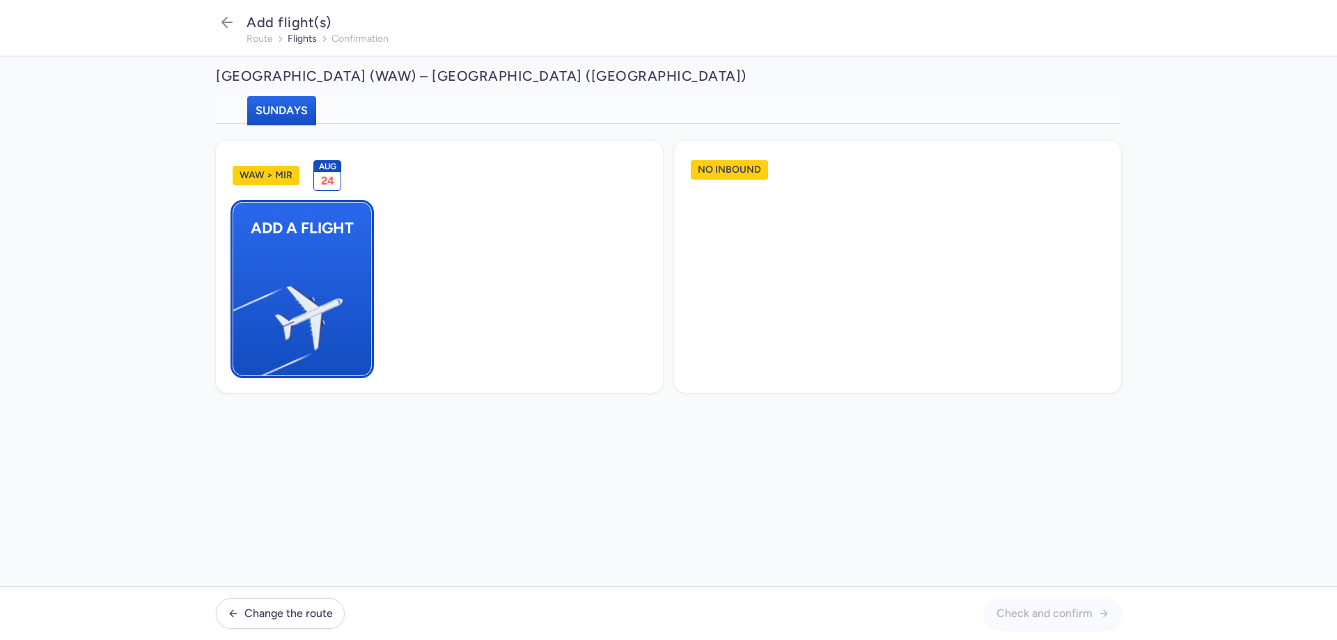
click at [334, 279] on img "button" at bounding box center [240, 312] width 235 height 216
select select "23"
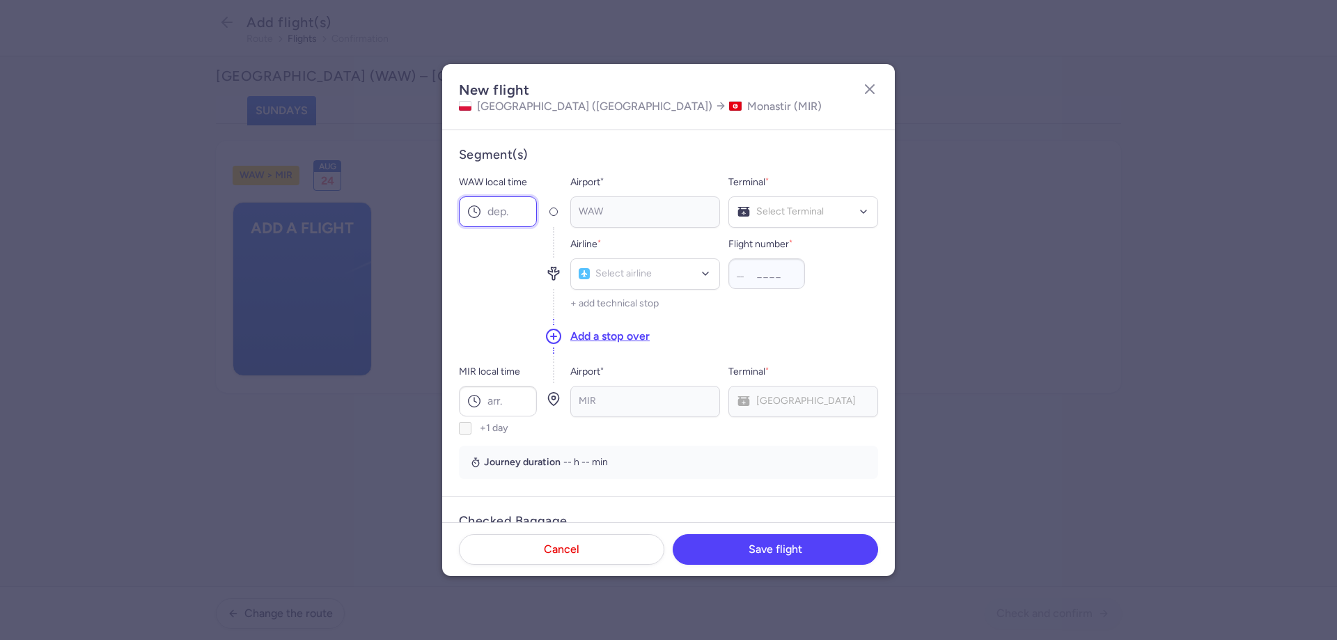
click at [499, 214] on input "WAW local time" at bounding box center [498, 211] width 78 height 31
type input "21:20"
drag, startPoint x: 775, startPoint y: 231, endPoint x: 774, endPoint y: 213, distance: 17.5
click at [775, 229] on div "Airline * Select airline Flight number * __ + add technical stop" at bounding box center [725, 273] width 308 height 90
drag, startPoint x: 769, startPoint y: 269, endPoint x: 655, endPoint y: 264, distance: 114.3
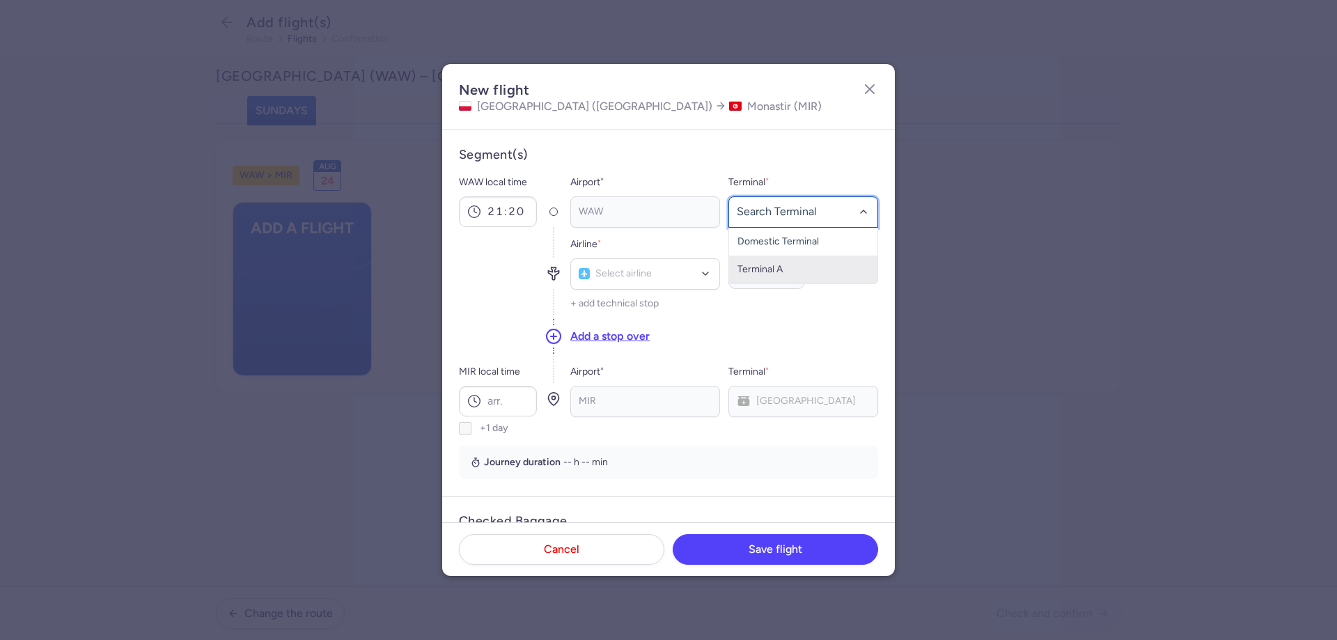
click at [766, 268] on span "Terminal A" at bounding box center [760, 269] width 45 height 12
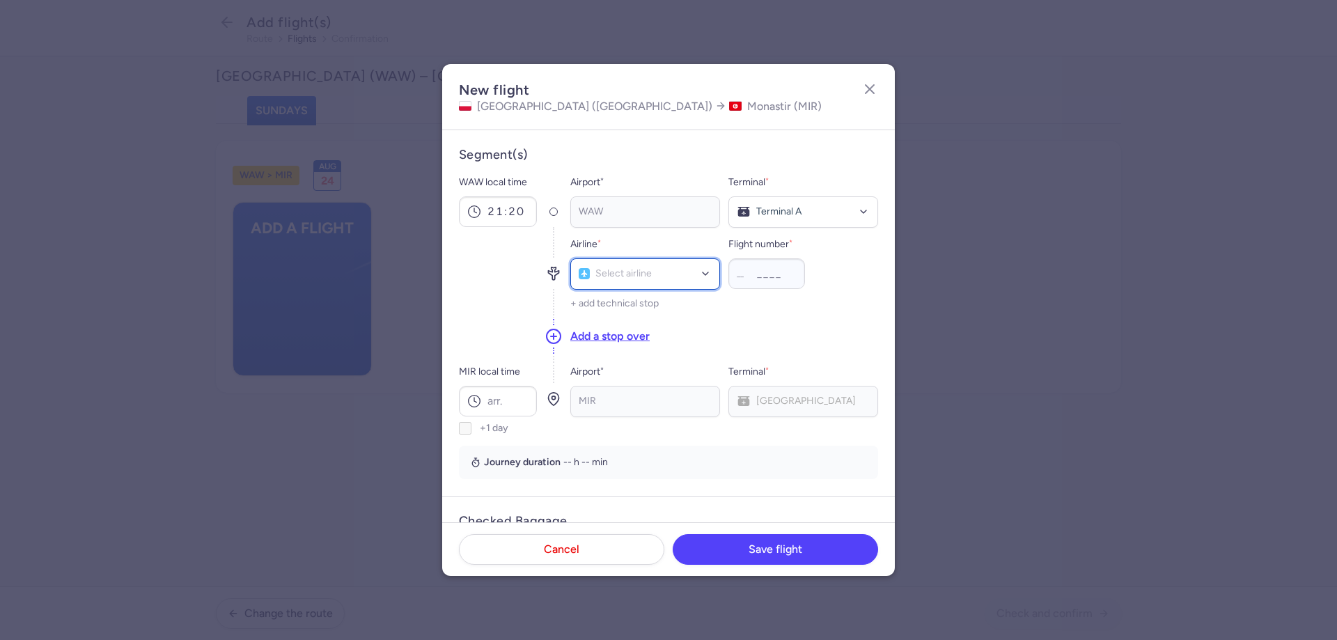
click at [651, 263] on div "Select airline" at bounding box center [646, 273] width 150 height 31
type input "bj"
drag, startPoint x: 651, startPoint y: 286, endPoint x: 665, endPoint y: 307, distance: 25.3
click at [657, 309] on span "(BJ)" at bounding box center [651, 305] width 18 height 11
type input "7483"
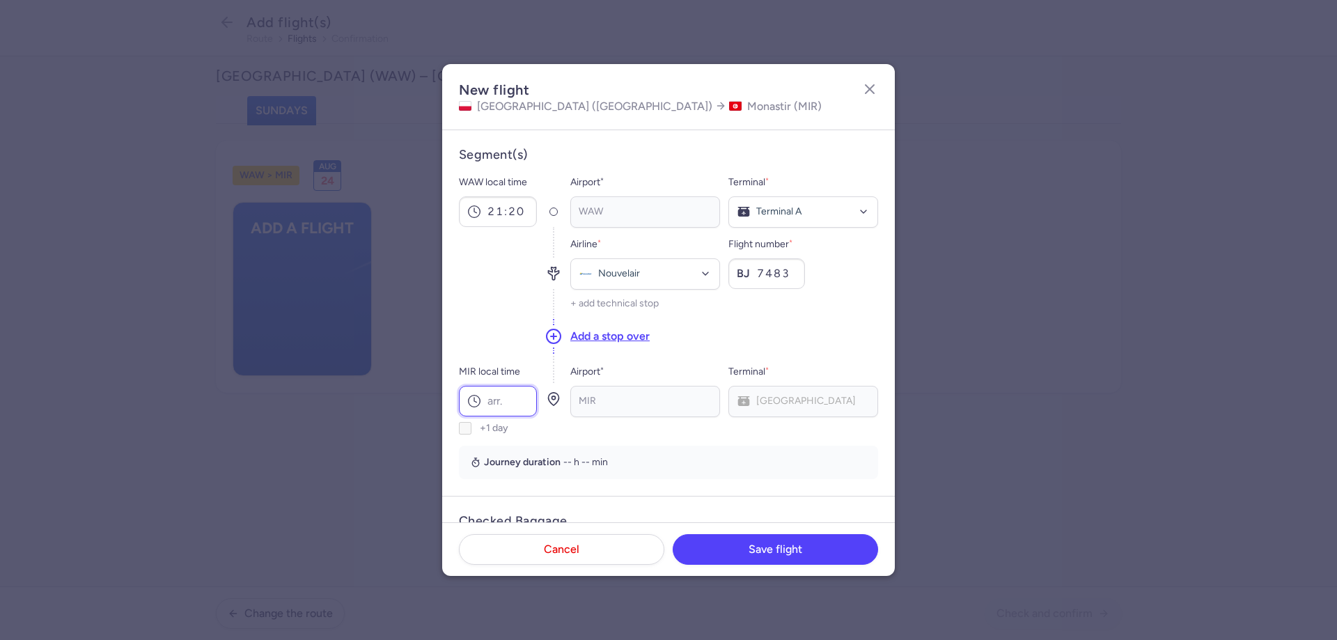
click at [519, 404] on input "MIR local time" at bounding box center [498, 401] width 78 height 31
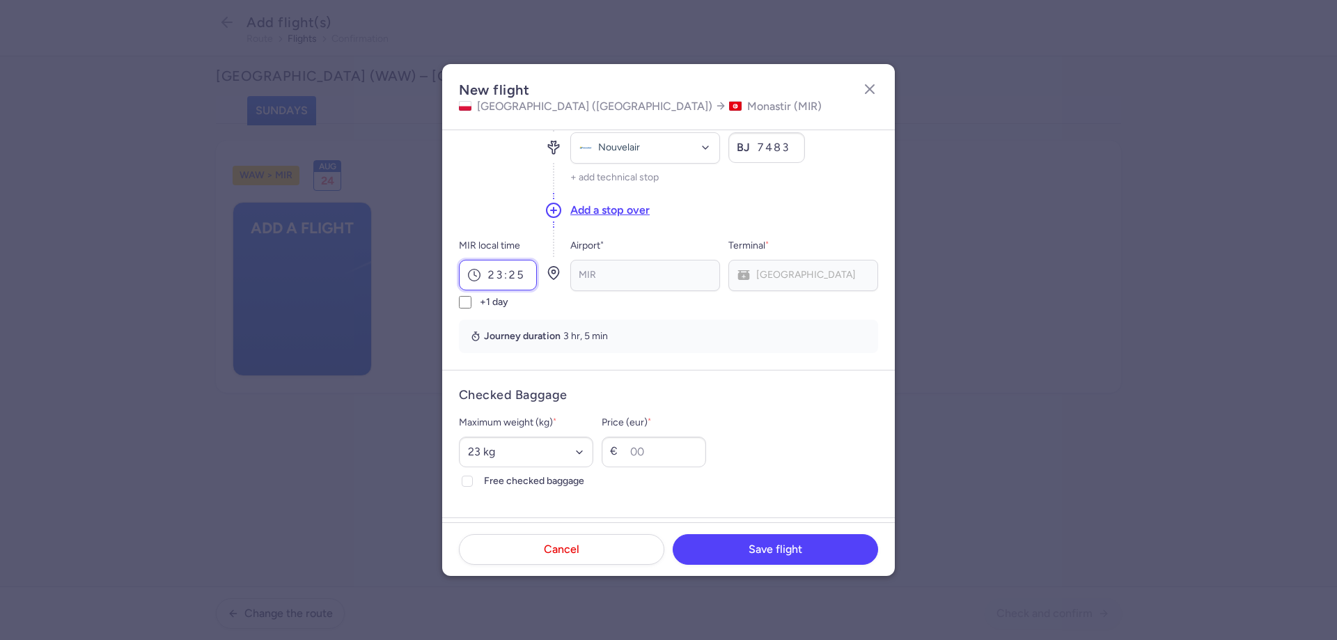
scroll to position [279, 0]
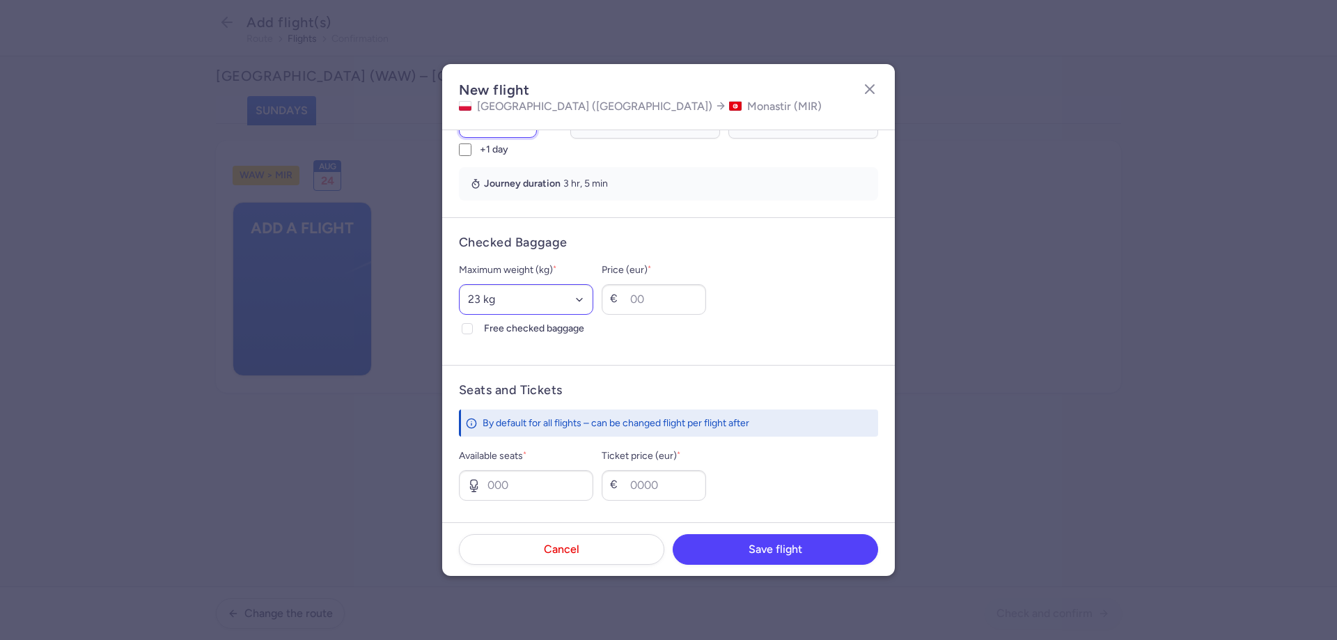
type input "23:25"
drag, startPoint x: 565, startPoint y: 306, endPoint x: 553, endPoint y: 287, distance: 22.2
click at [565, 306] on select "Select an option 15 kg 16 kg 17 kg 18 kg 19 kg 20 kg 21 kg 22 kg 23 kg 24 kg 25…" at bounding box center [526, 299] width 134 height 31
select select "20"
click at [459, 284] on select "Select an option 15 kg 16 kg 17 kg 18 kg 19 kg 20 kg 21 kg 22 kg 23 kg 24 kg 25…" at bounding box center [526, 299] width 134 height 31
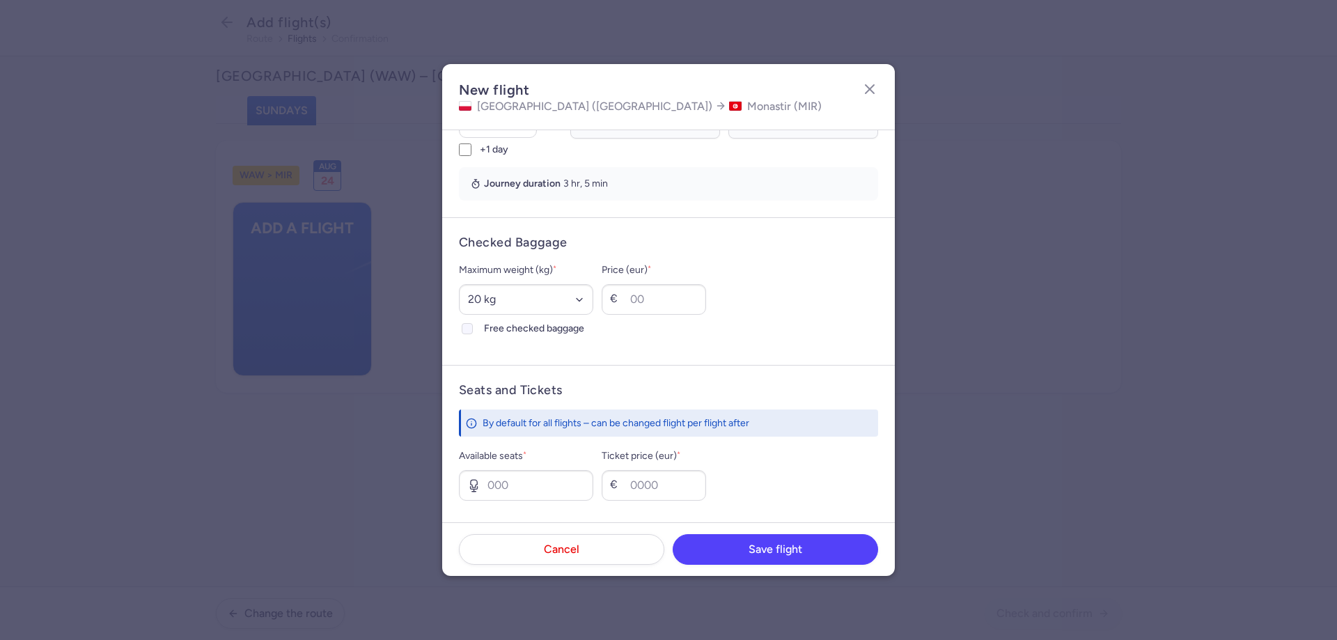
click at [542, 331] on span "Free checked baggage" at bounding box center [538, 328] width 109 height 17
click at [473, 331] on input "Free checked baggage" at bounding box center [467, 328] width 11 height 11
checkbox input "true"
click at [536, 493] on input "Available seats *" at bounding box center [526, 485] width 134 height 31
type input "2"
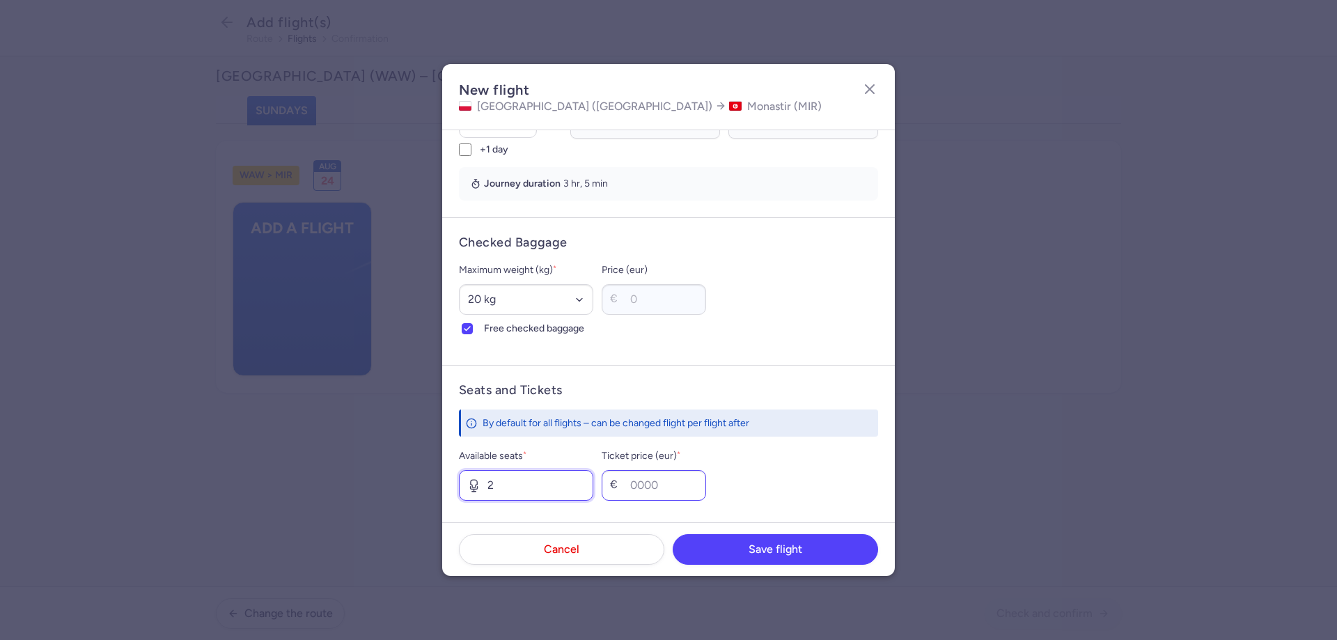
scroll to position [418, 0]
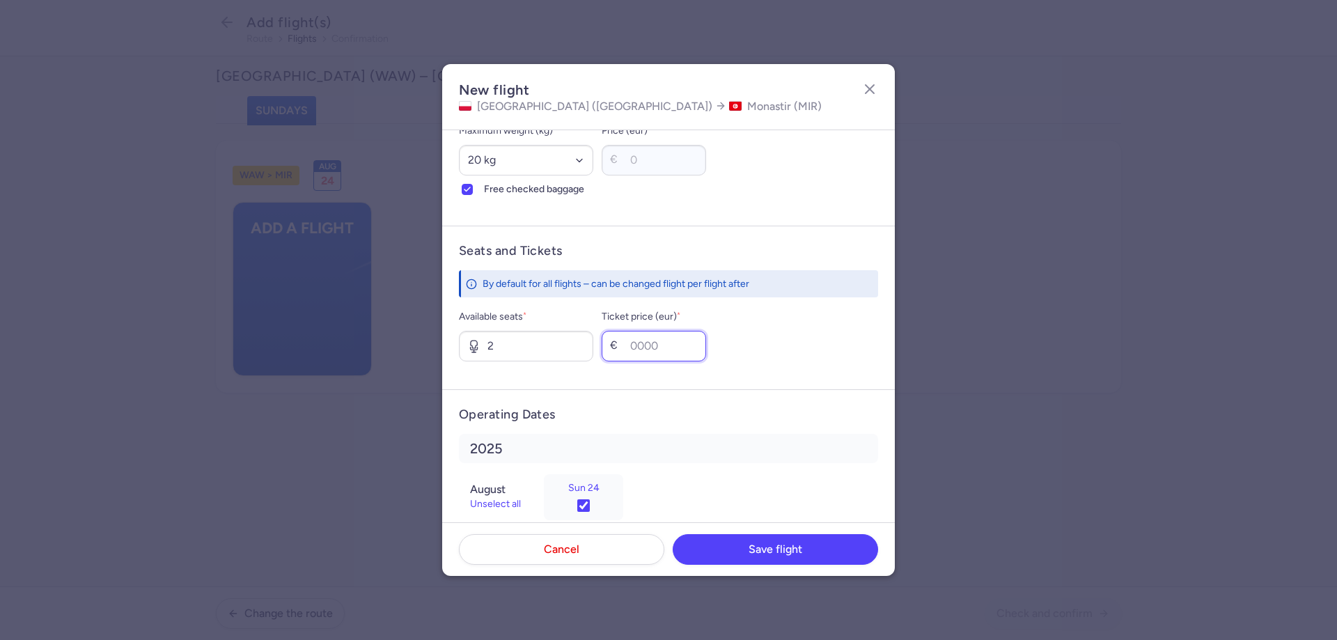
click at [672, 332] on input "Ticket price (eur) *" at bounding box center [654, 346] width 104 height 31
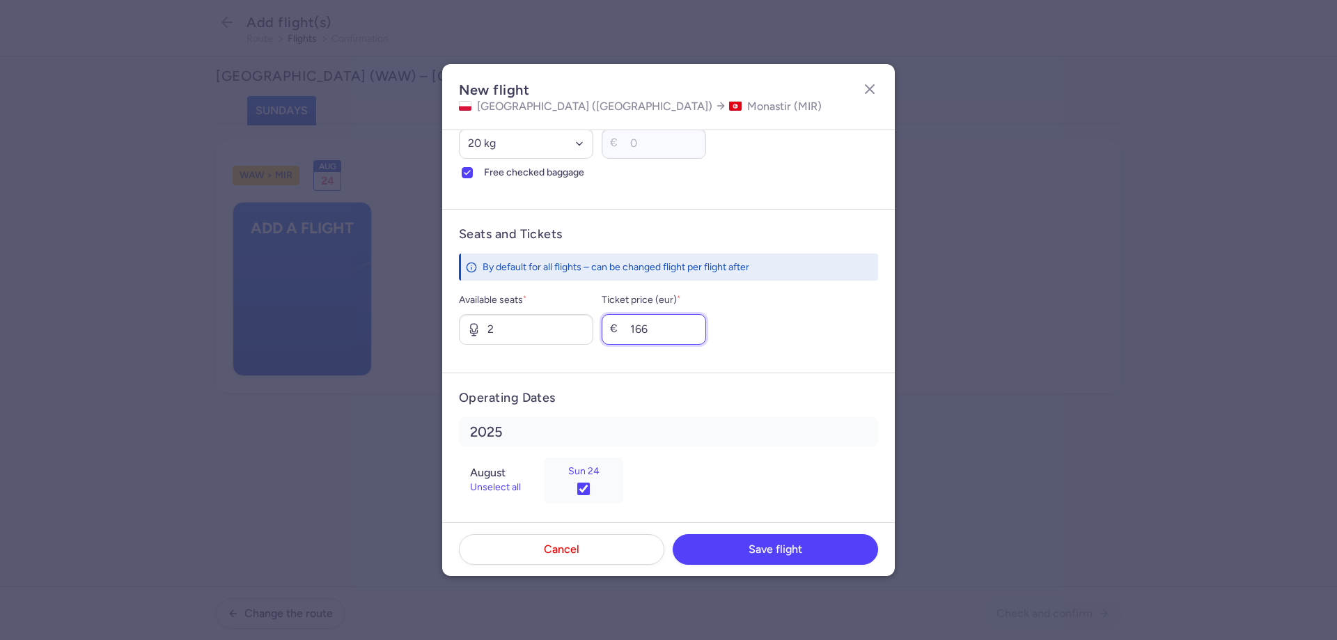
scroll to position [444, 0]
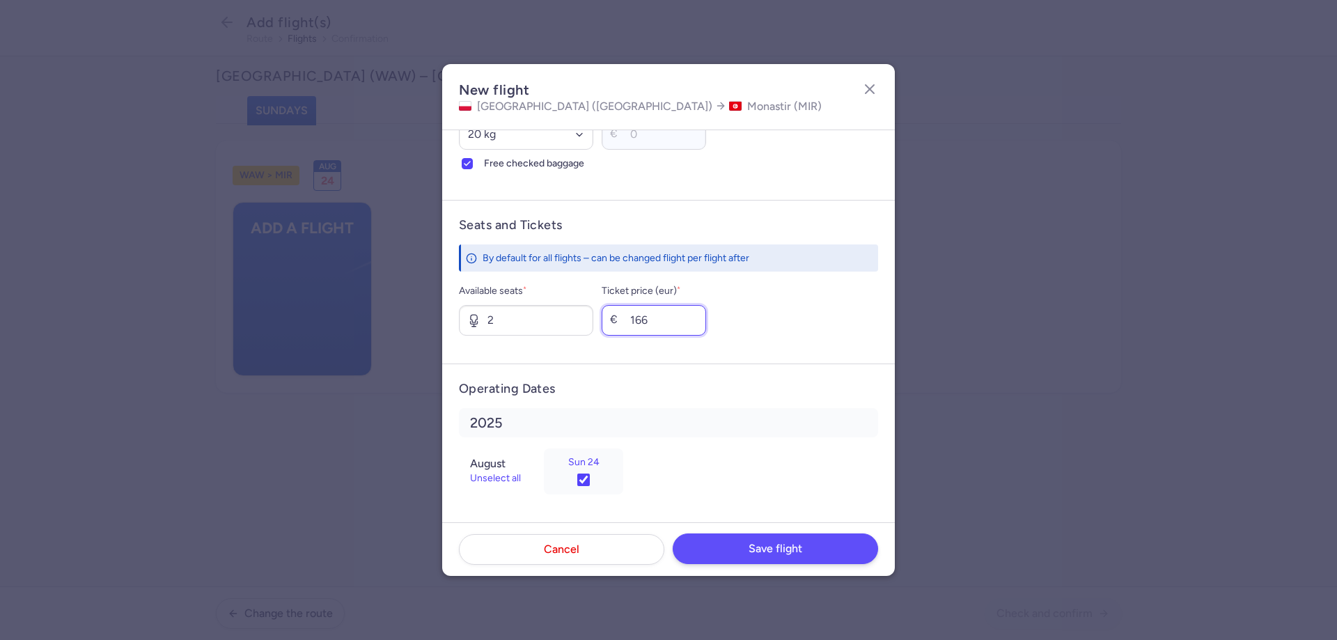
type input "166"
click at [782, 530] on footer "Cancel Save flight" at bounding box center [668, 549] width 453 height 54
click at [782, 550] on span "Save flight" at bounding box center [776, 549] width 54 height 13
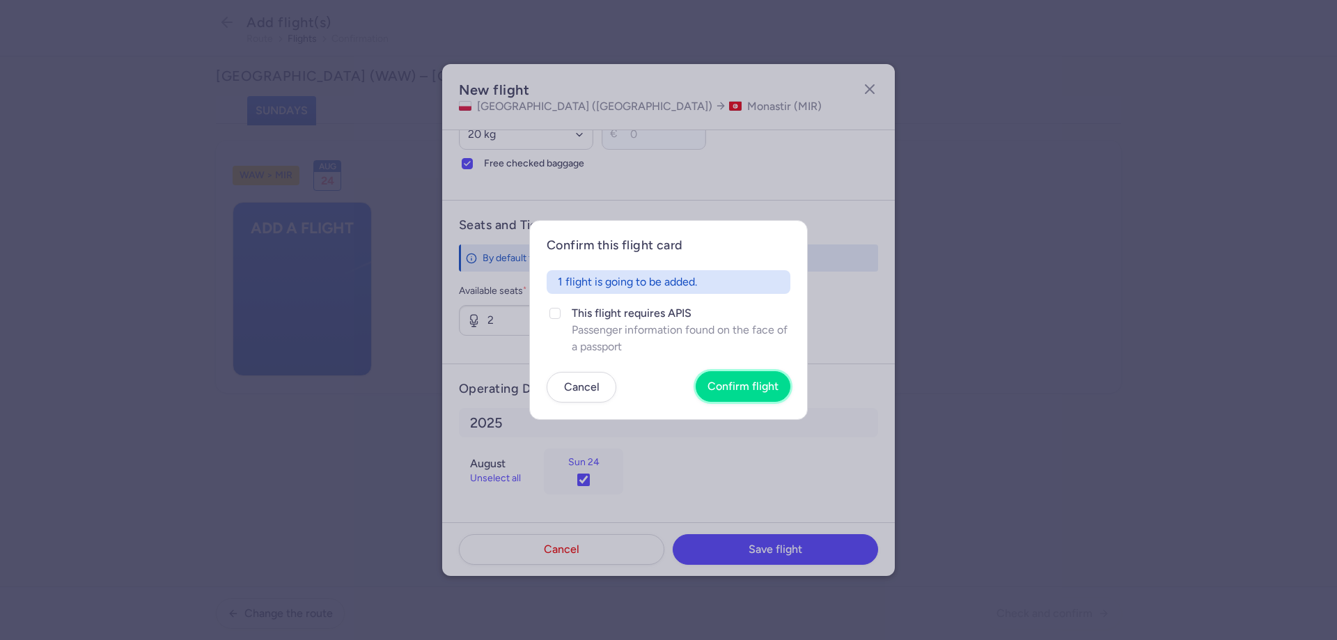
click at [766, 388] on span "Confirm flight" at bounding box center [743, 386] width 71 height 13
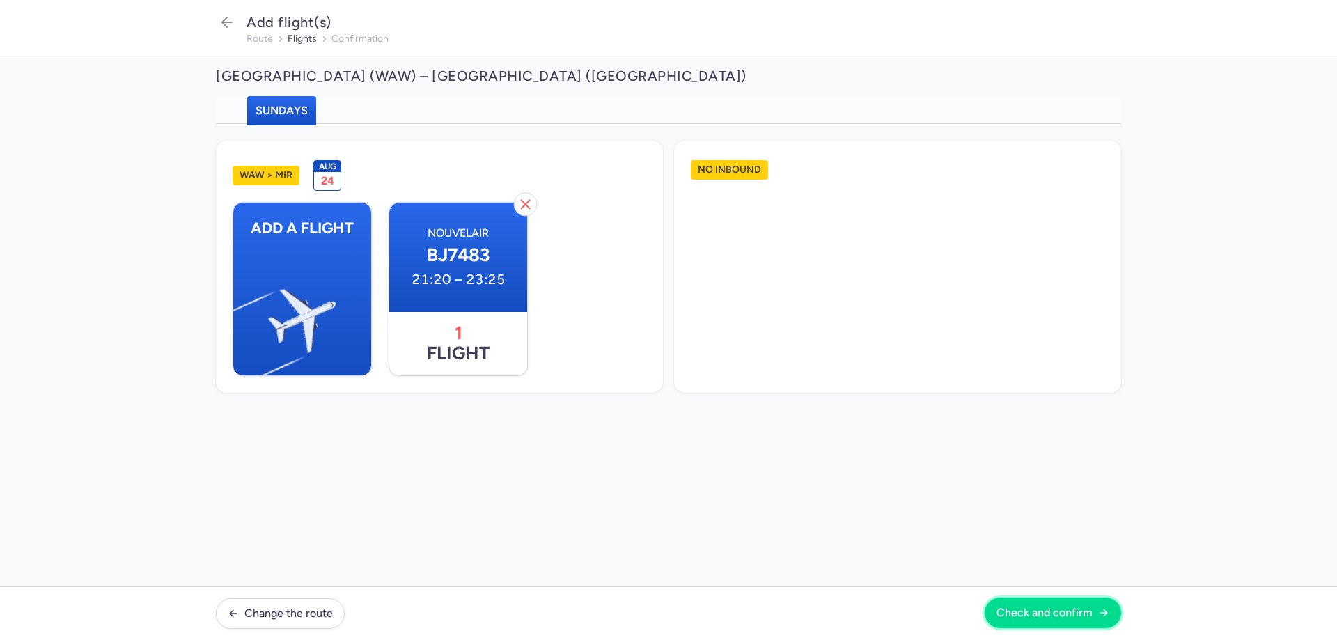
click at [1041, 623] on button "Check and confirm" at bounding box center [1053, 613] width 137 height 31
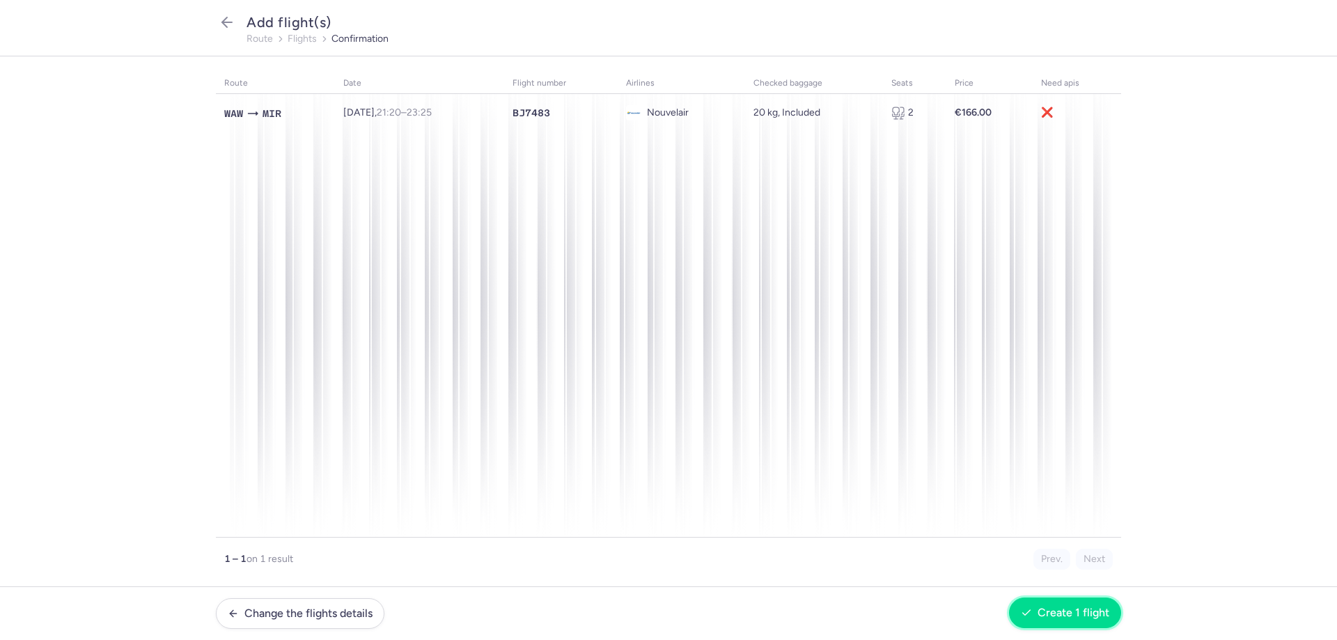
click at [1071, 604] on button "Create 1 flight" at bounding box center [1065, 613] width 112 height 31
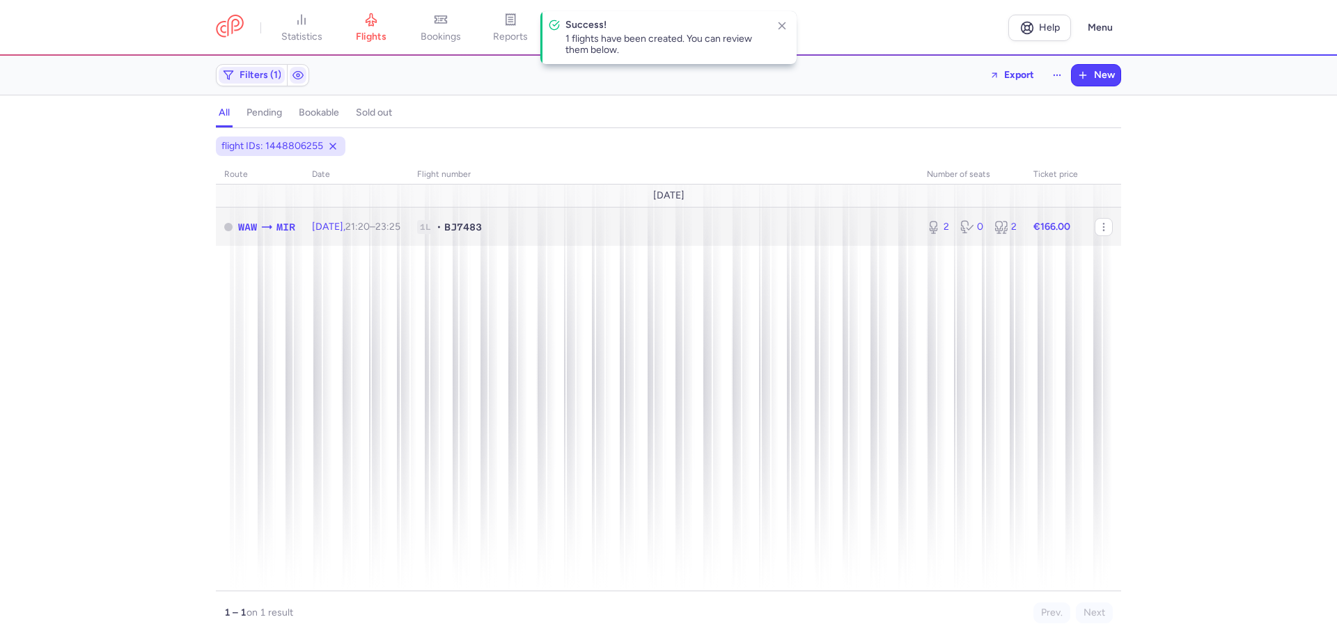
click at [851, 230] on span "1L • BJ7483" at bounding box center [663, 227] width 493 height 14
select select "hours"
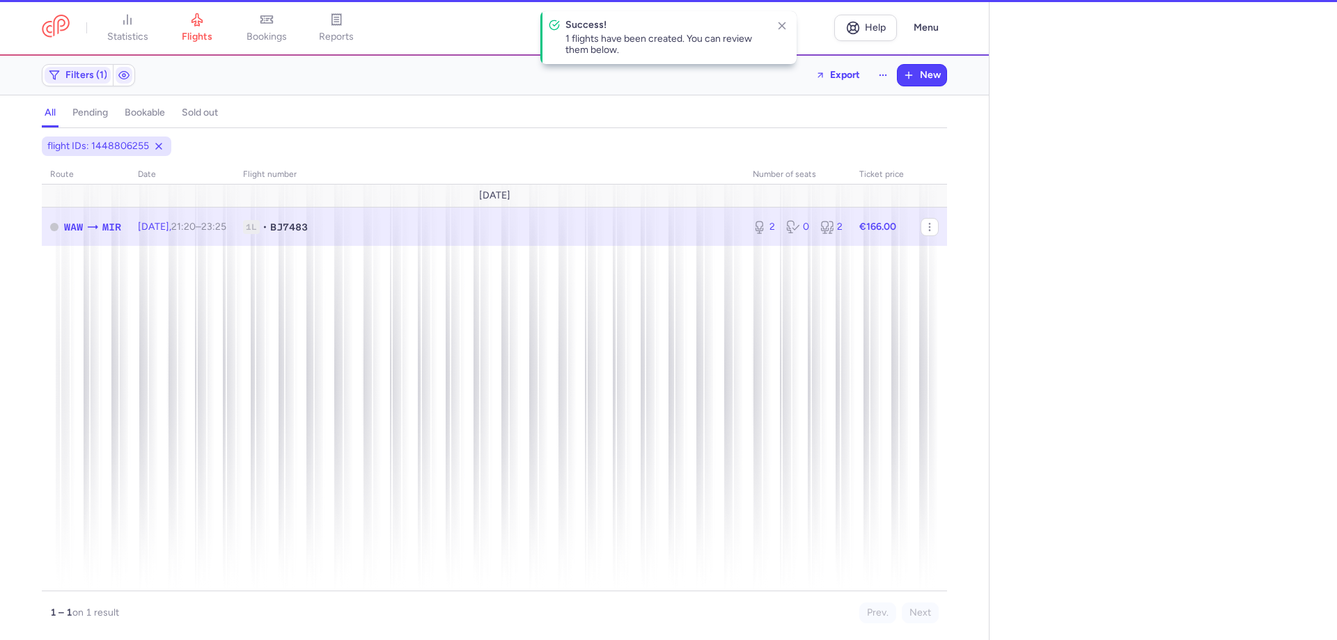
type input "1"
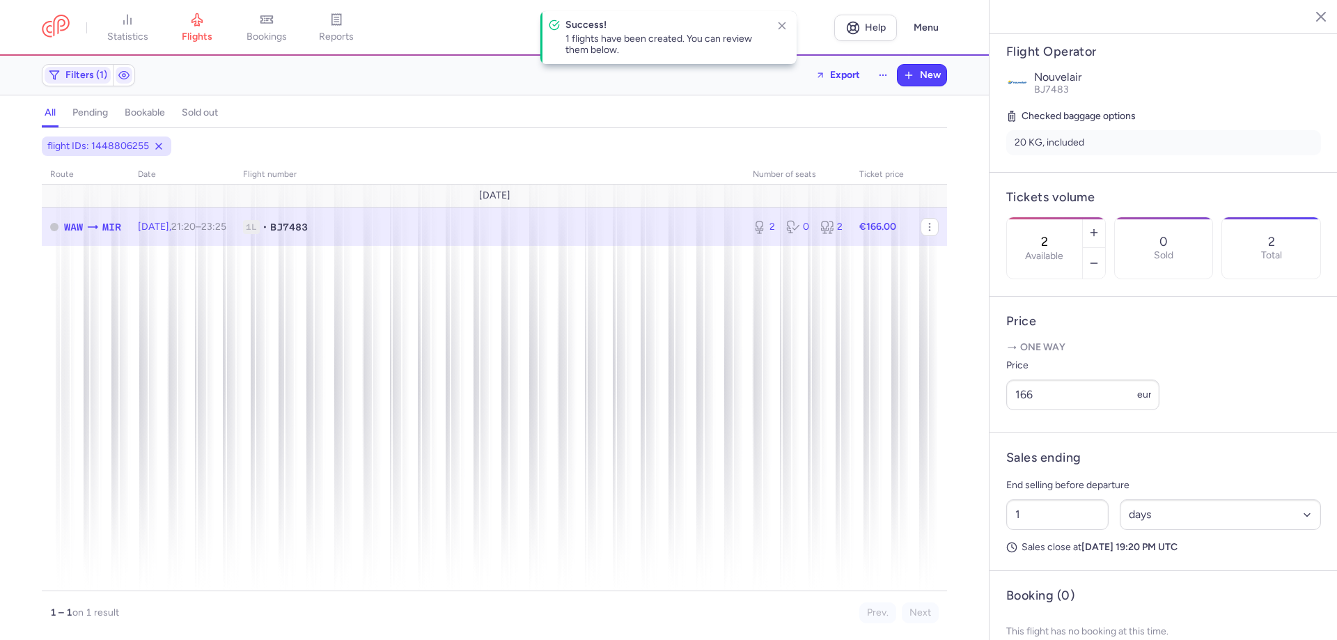
scroll to position [279, 0]
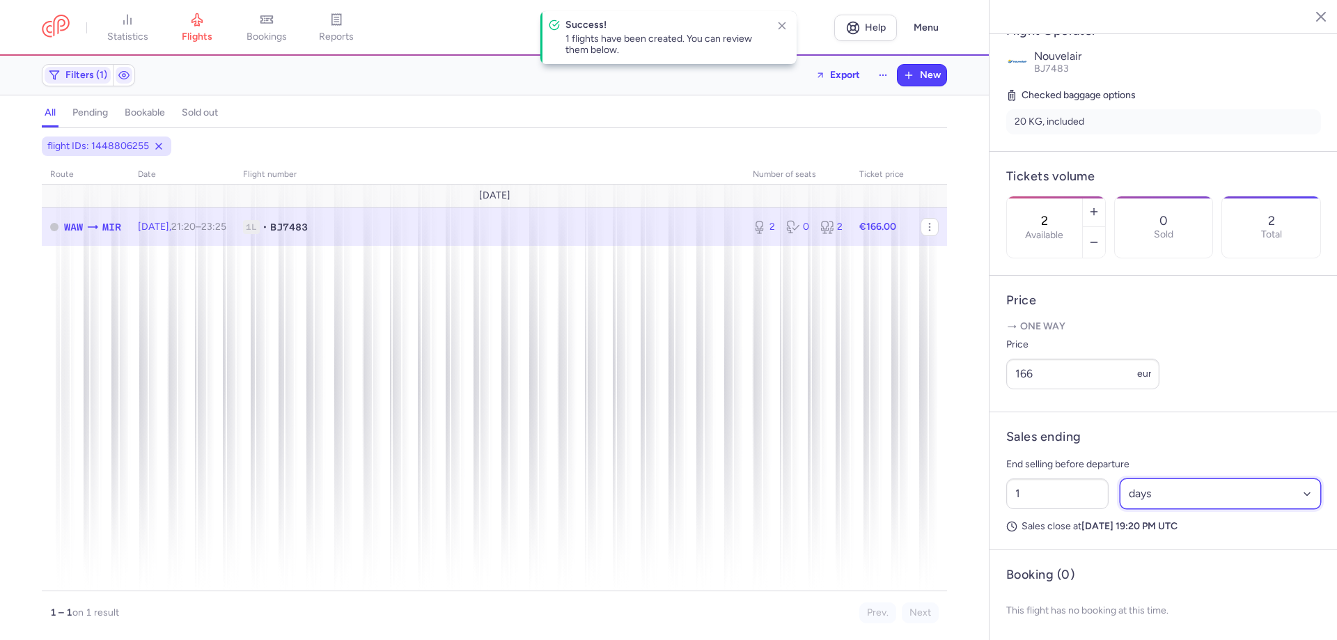
drag, startPoint x: 1152, startPoint y: 522, endPoint x: 1153, endPoint y: 541, distance: 18.1
click at [1152, 509] on select "Select an option hours days" at bounding box center [1221, 494] width 202 height 31
select select "hours"
click at [1120, 509] on select "Select an option hours days" at bounding box center [1221, 494] width 202 height 31
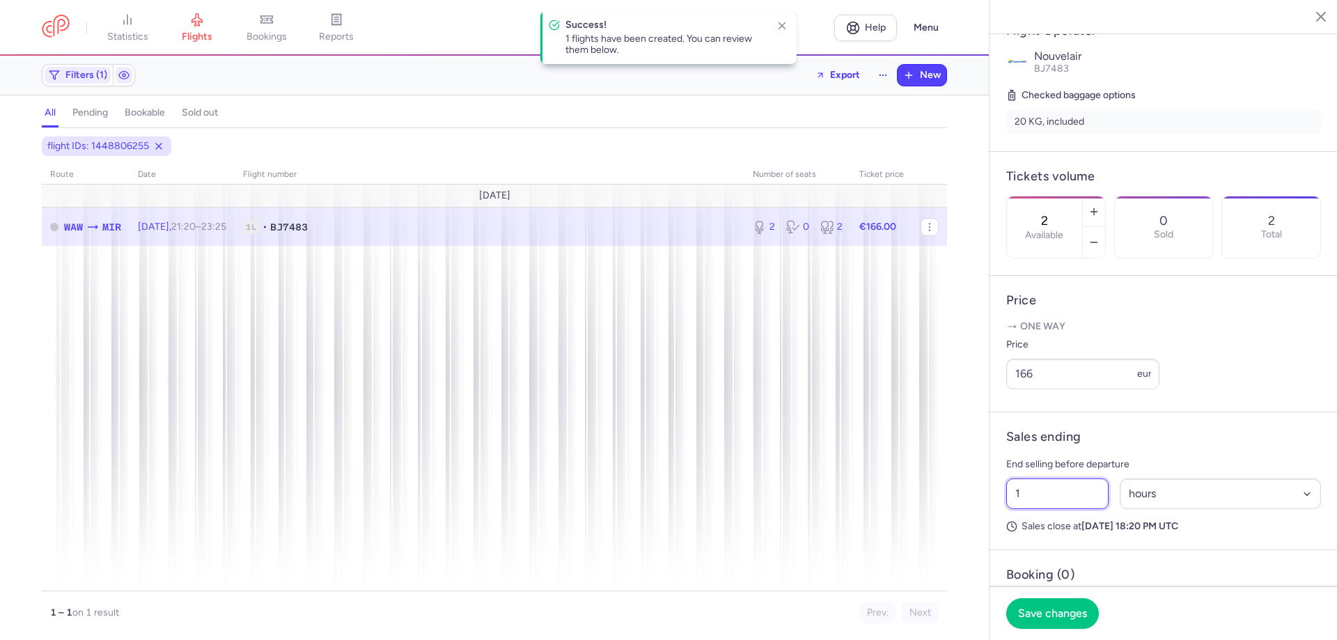
drag, startPoint x: 1040, startPoint y: 534, endPoint x: 987, endPoint y: 533, distance: 52.9
click at [988, 533] on div "statistics flights bookings reports Help Menu Filters (1) Export New all pendin…" at bounding box center [668, 320] width 1337 height 640
type input "53"
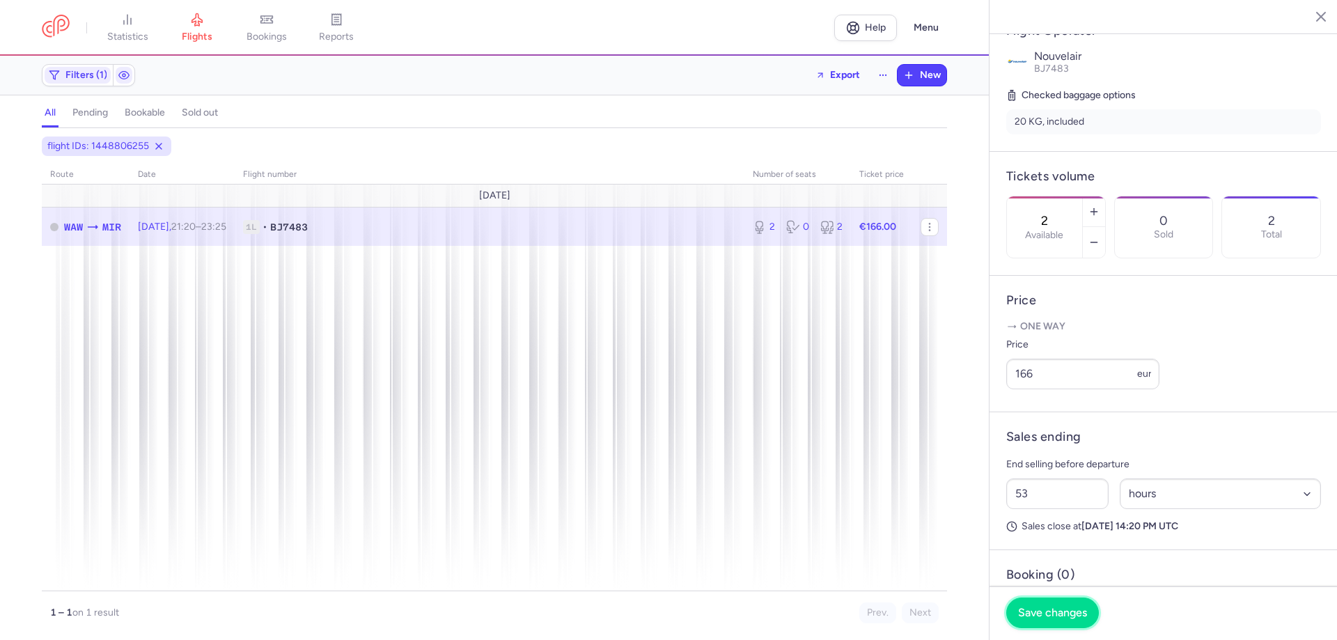
click at [1046, 614] on span "Save changes" at bounding box center [1052, 613] width 69 height 13
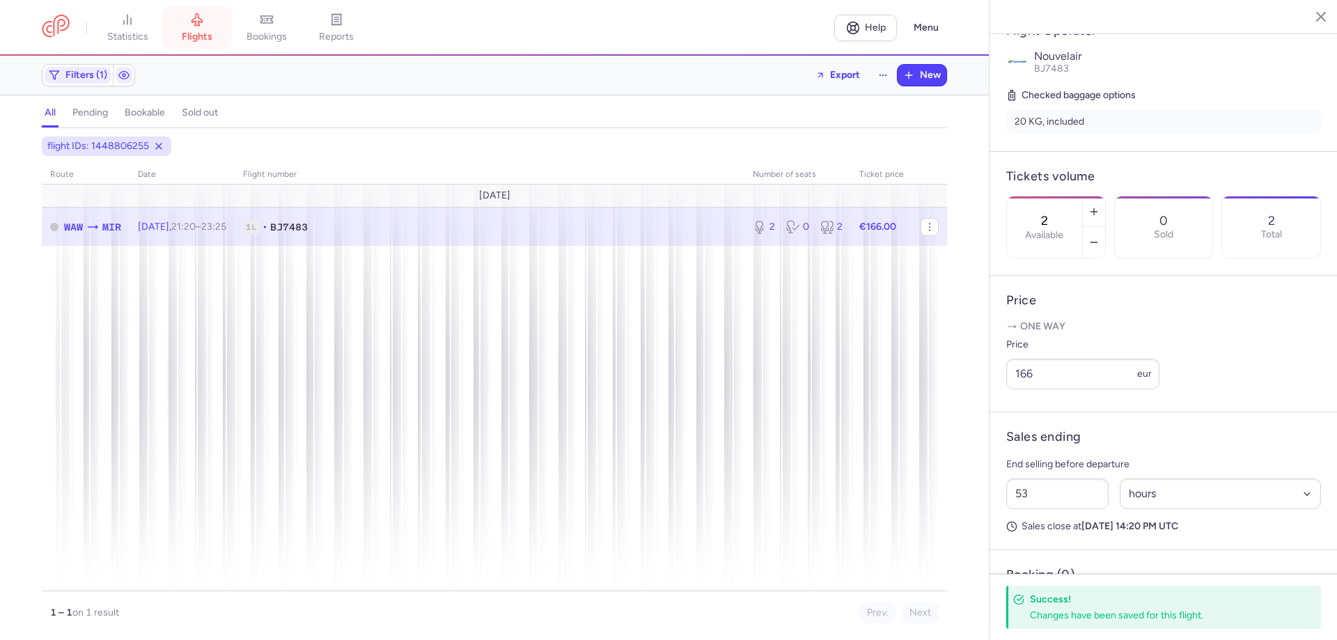
click at [200, 37] on span "flights" at bounding box center [197, 37] width 31 height 13
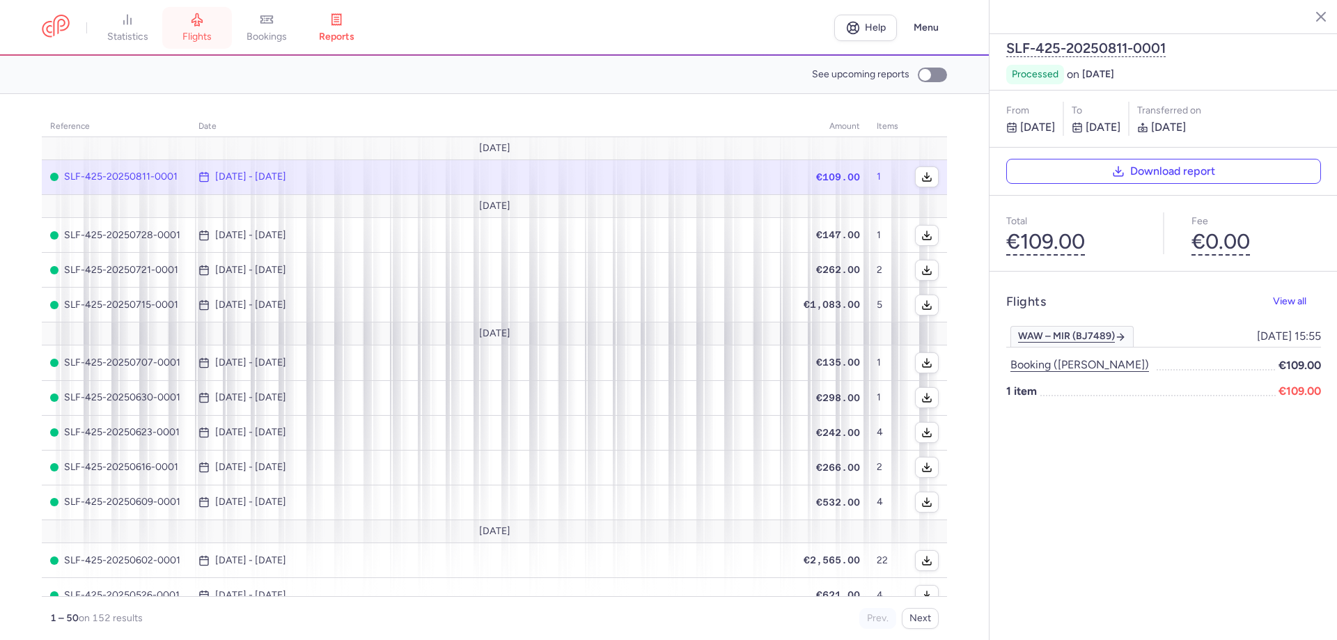
click at [193, 20] on icon at bounding box center [197, 20] width 14 height 14
